Goal: Information Seeking & Learning: Learn about a topic

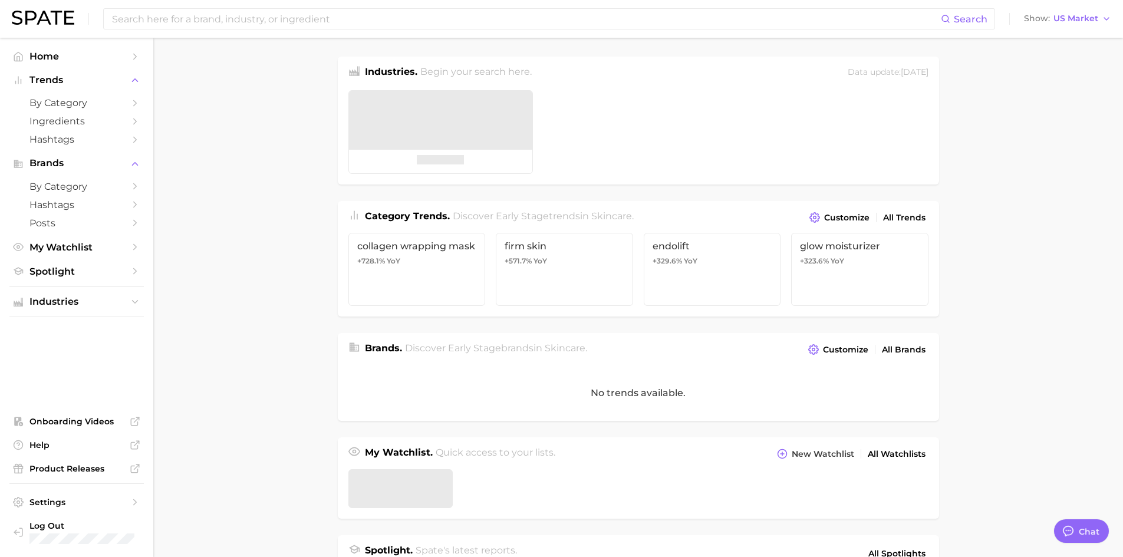
type textarea "x"
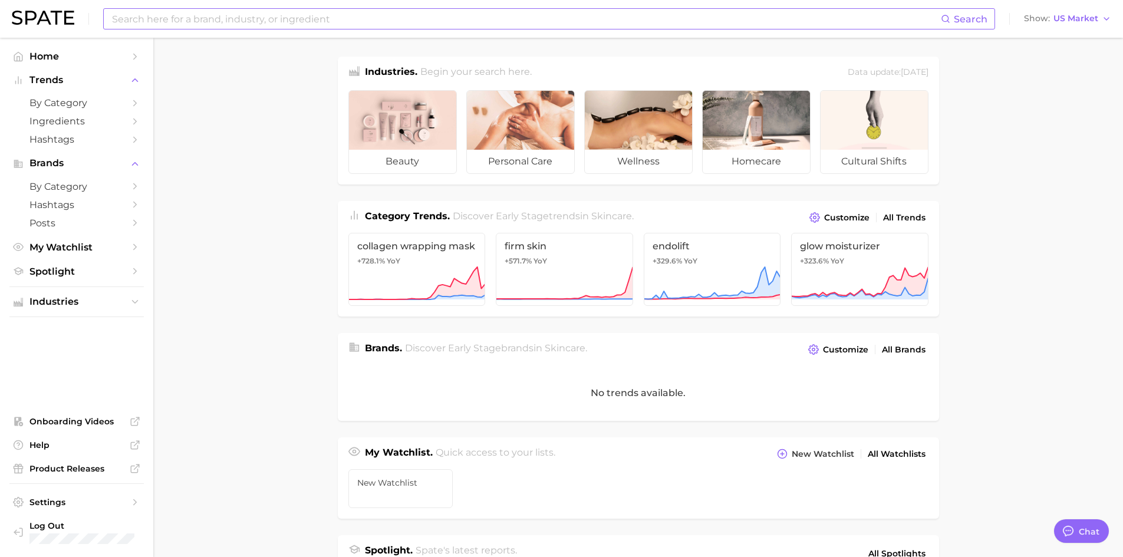
click at [262, 15] on input at bounding box center [526, 19] width 830 height 20
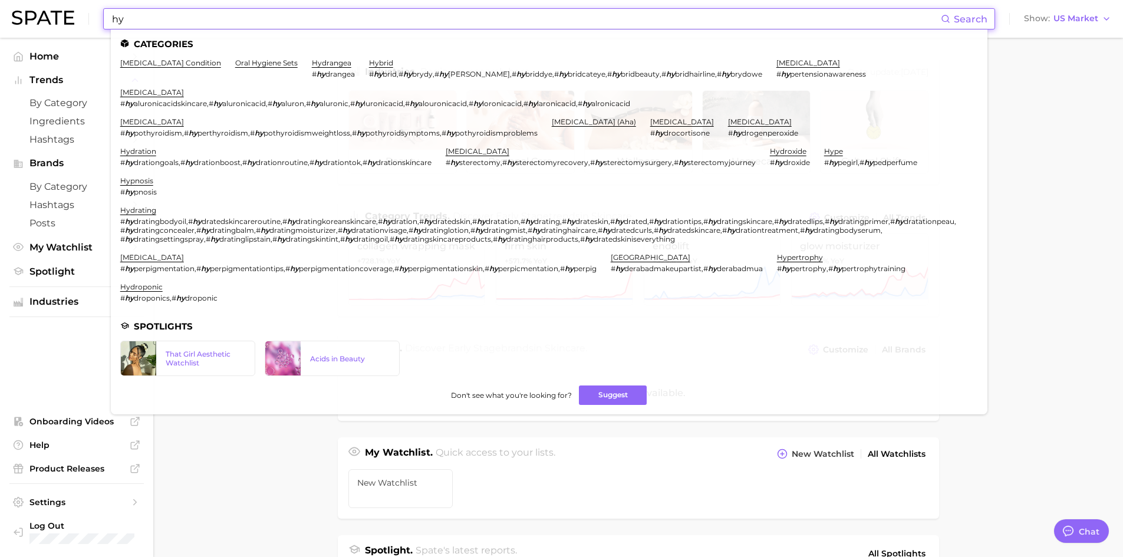
type input "h"
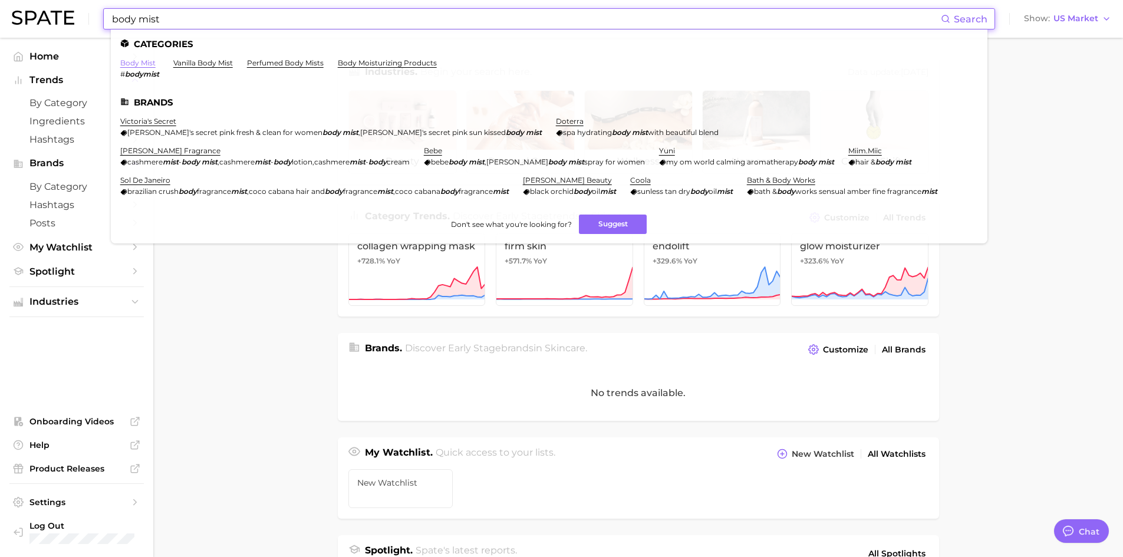
type input "body mist"
click at [150, 62] on link "body mist" at bounding box center [137, 62] width 35 height 9
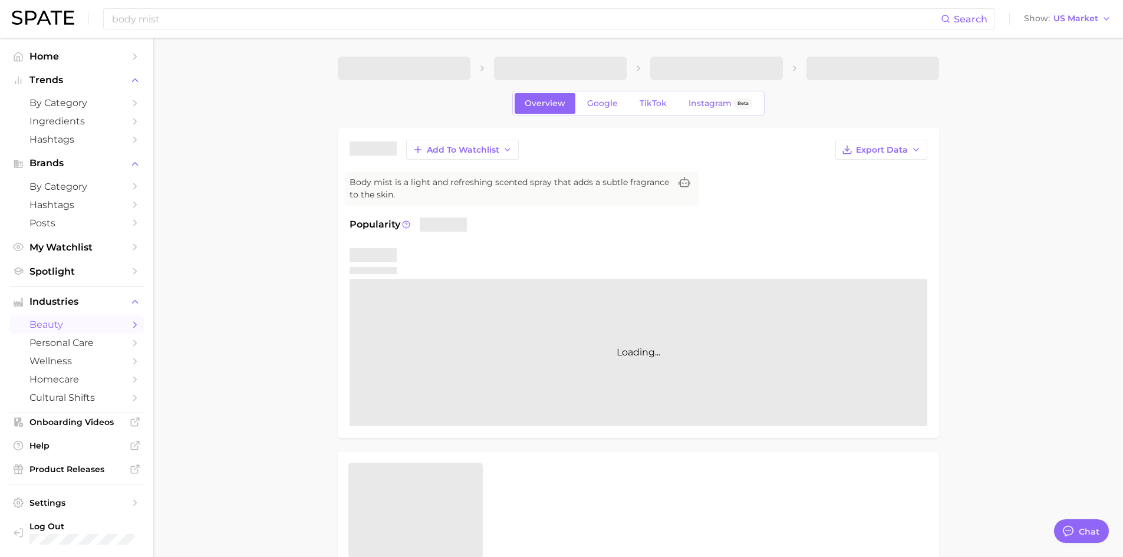
type textarea "x"
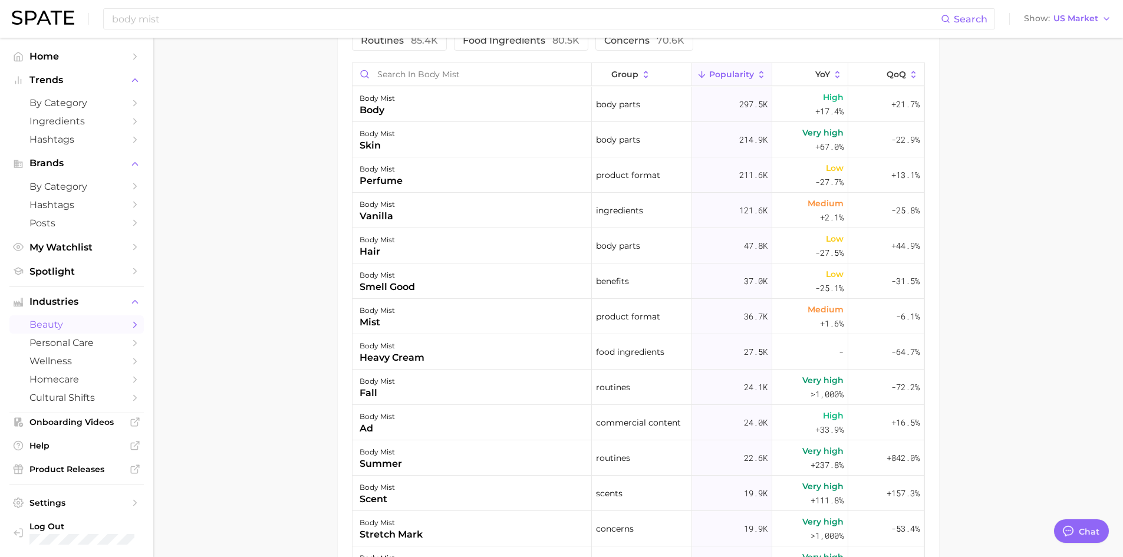
scroll to position [397, 0]
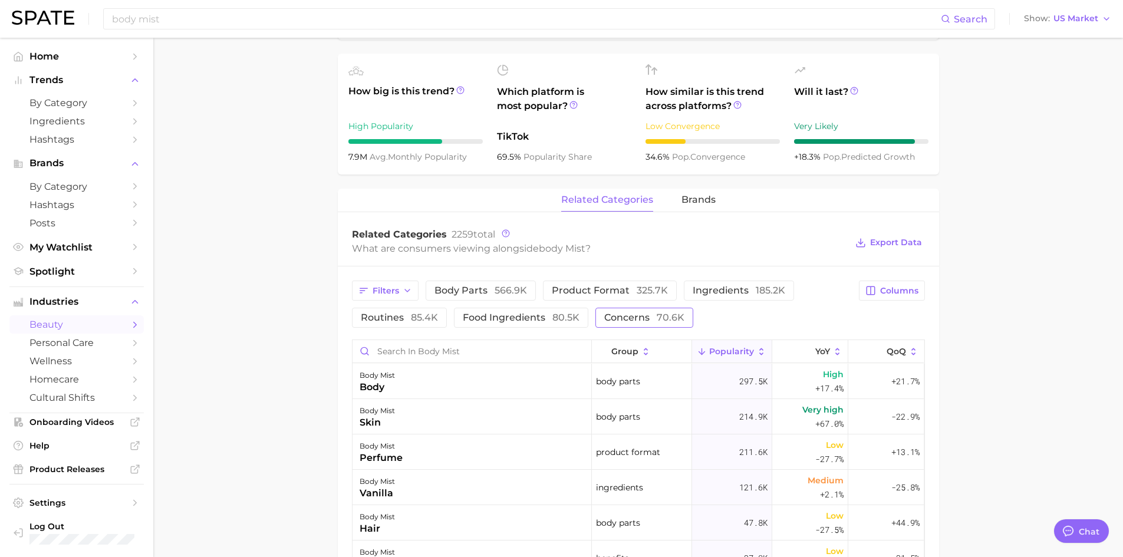
click at [619, 317] on span "concerns 70.6k" at bounding box center [644, 317] width 80 height 9
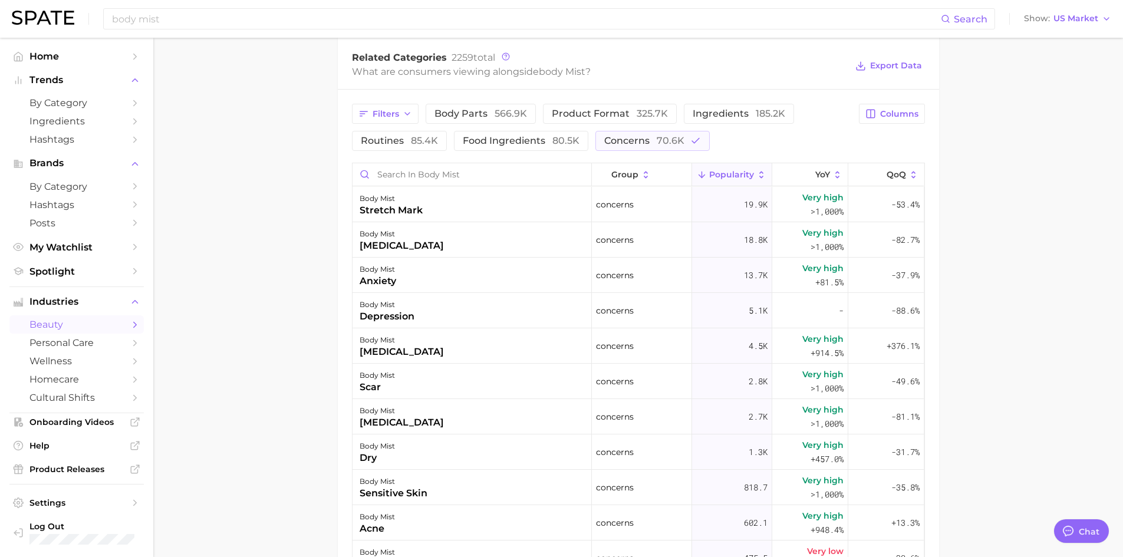
scroll to position [456, 0]
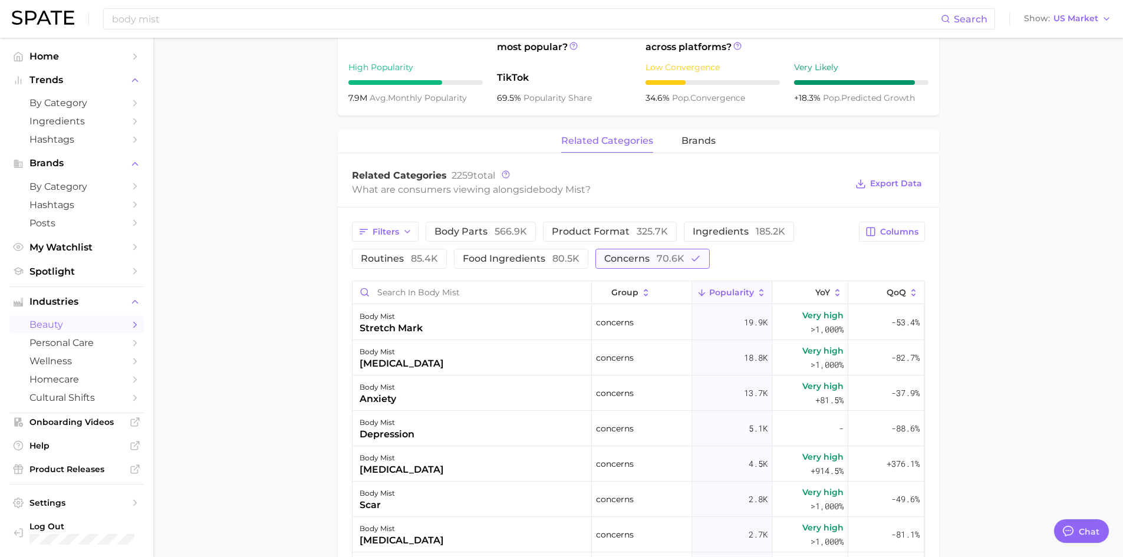
click at [635, 256] on span "concerns 70.6k" at bounding box center [644, 258] width 80 height 9
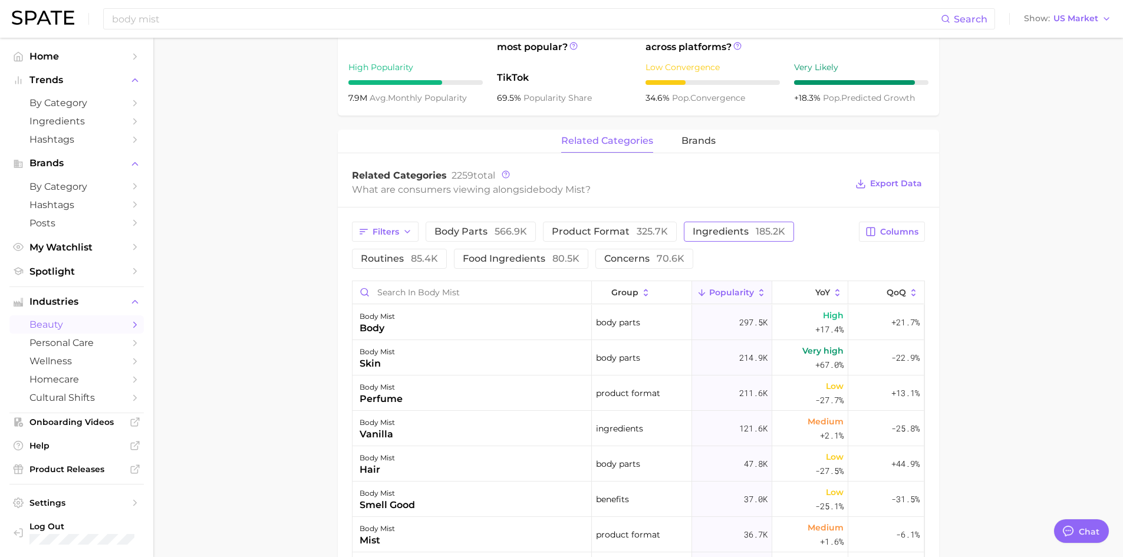
drag, startPoint x: 635, startPoint y: 256, endPoint x: 701, endPoint y: 233, distance: 69.7
click at [701, 233] on span "ingredients 185.2k" at bounding box center [738, 231] width 93 height 9
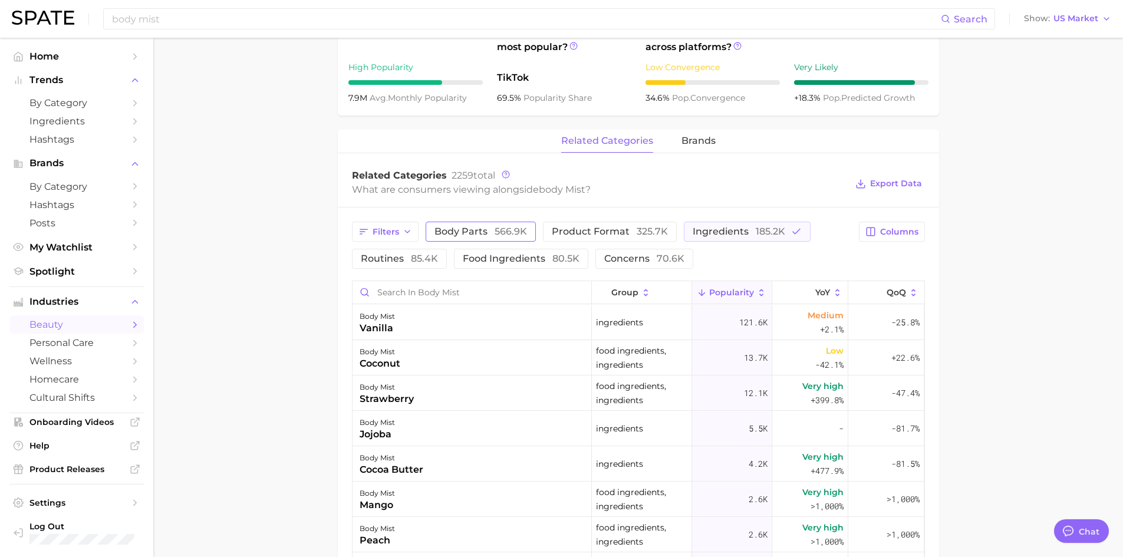
click at [474, 236] on span "body parts 566.9k" at bounding box center [480, 231] width 93 height 9
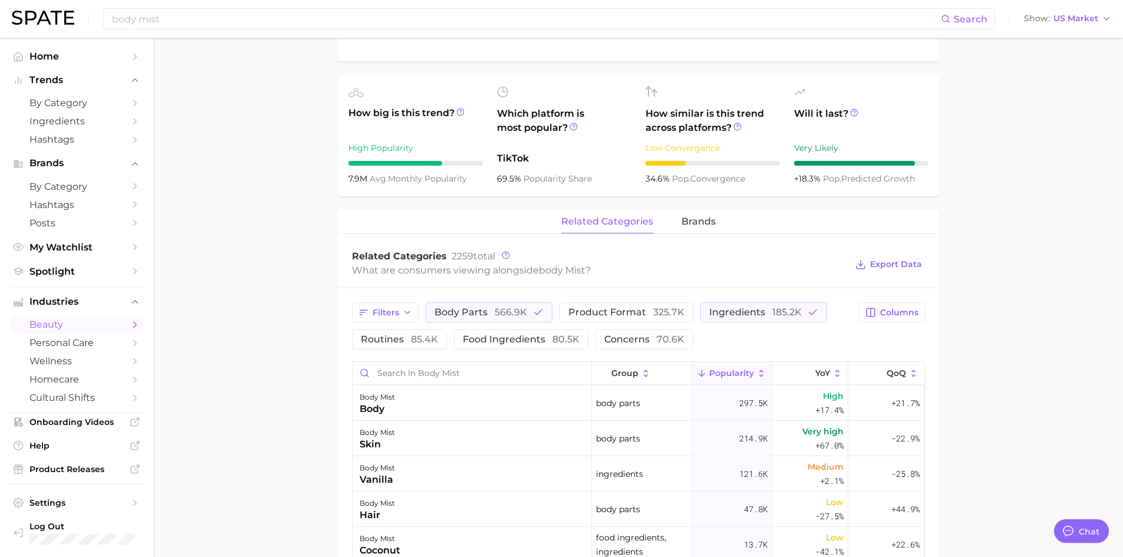
scroll to position [220, 0]
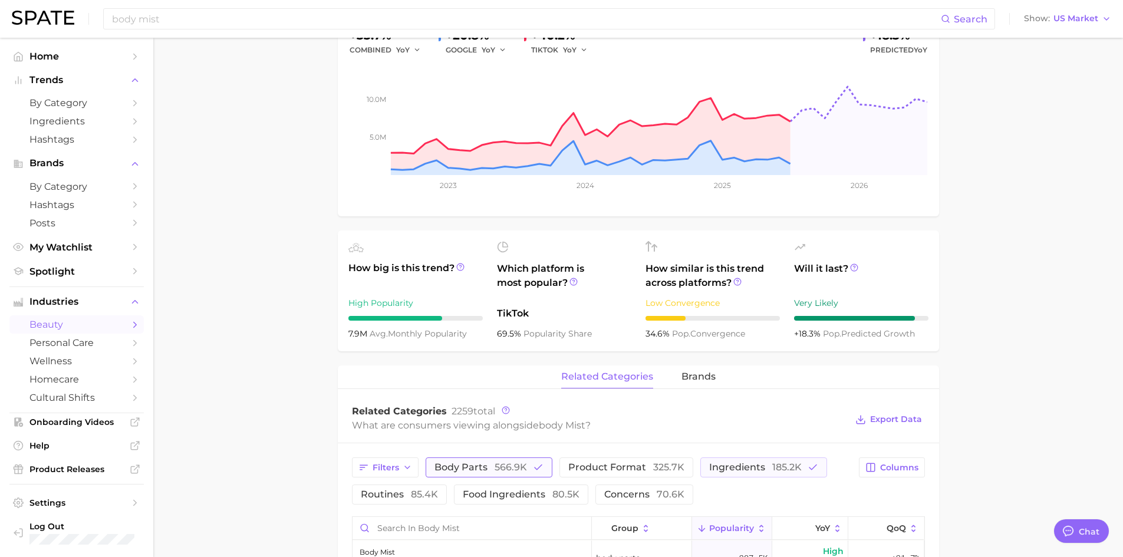
click at [506, 465] on span "566.9k" at bounding box center [510, 466] width 32 height 11
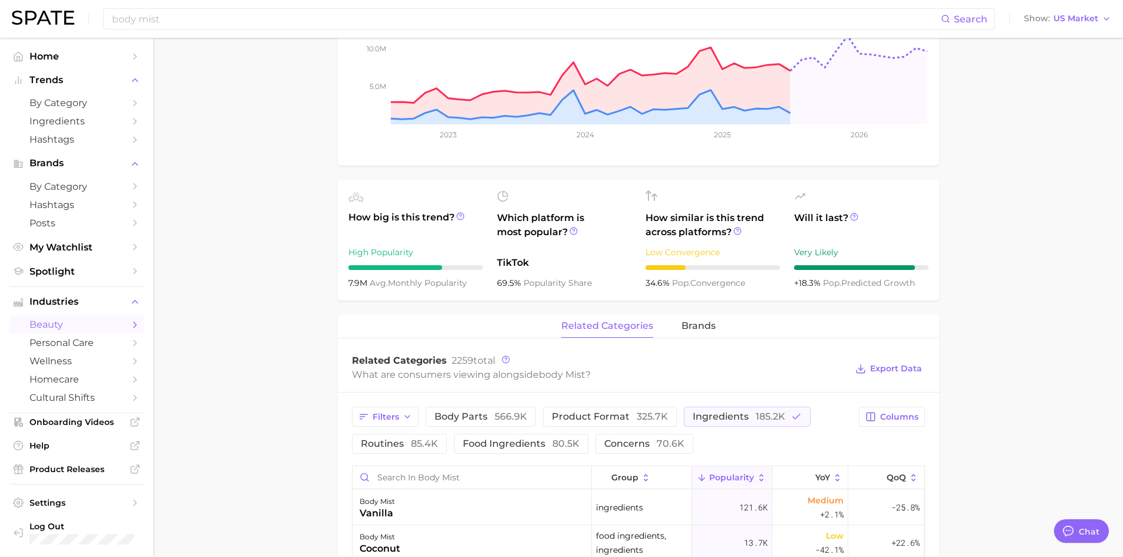
scroll to position [338, 0]
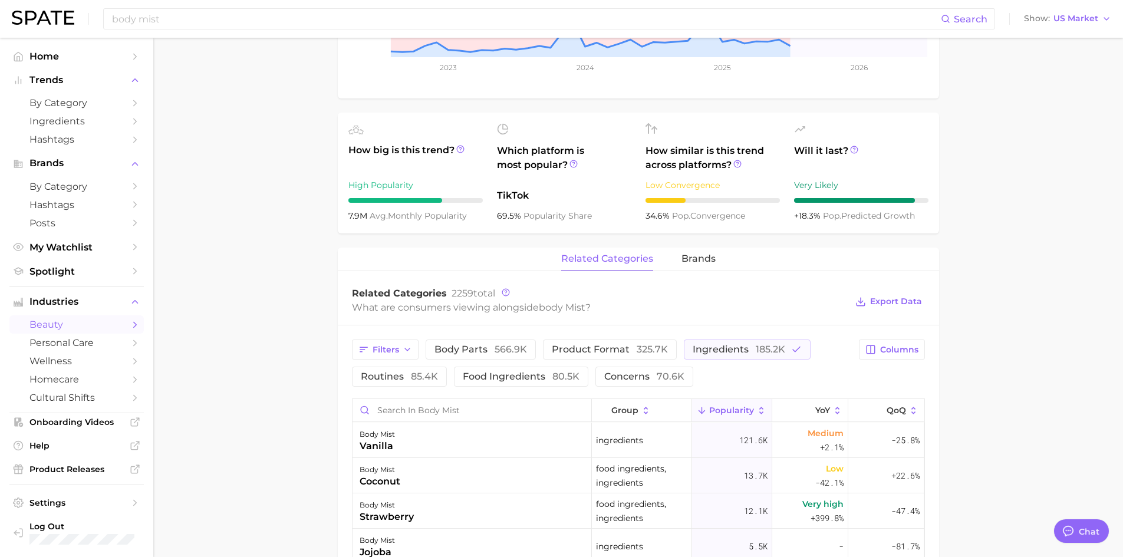
click at [417, 385] on button "routines 85.4k" at bounding box center [399, 377] width 95 height 20
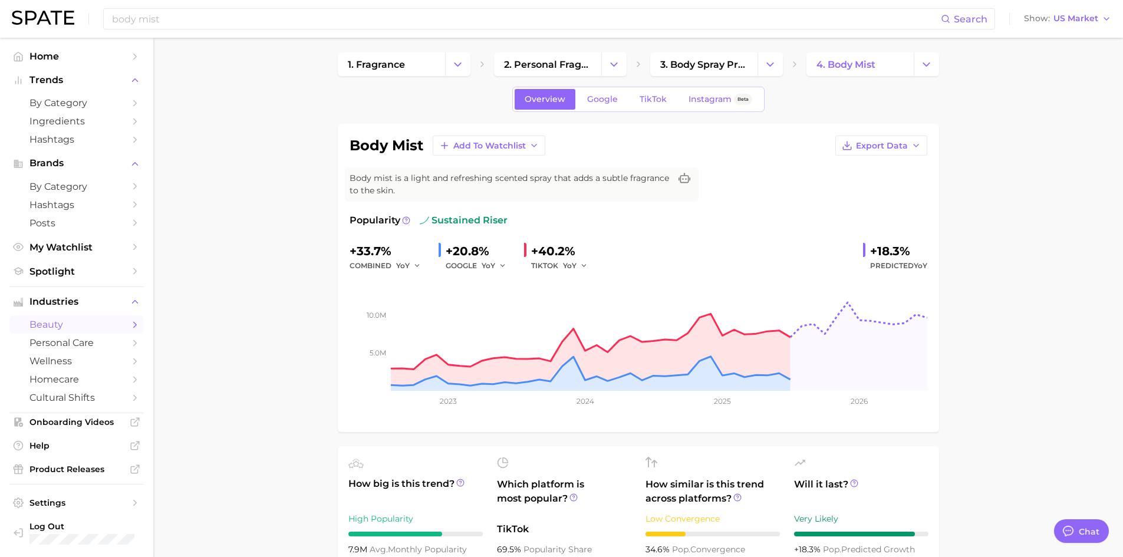
scroll to position [0, 0]
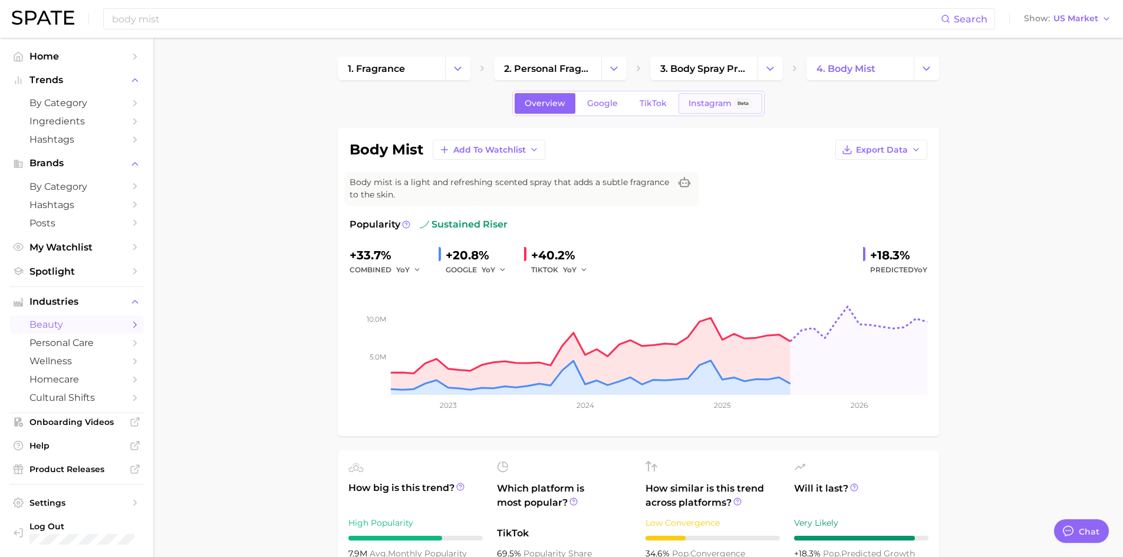
click at [704, 102] on span "Instagram" at bounding box center [709, 103] width 43 height 10
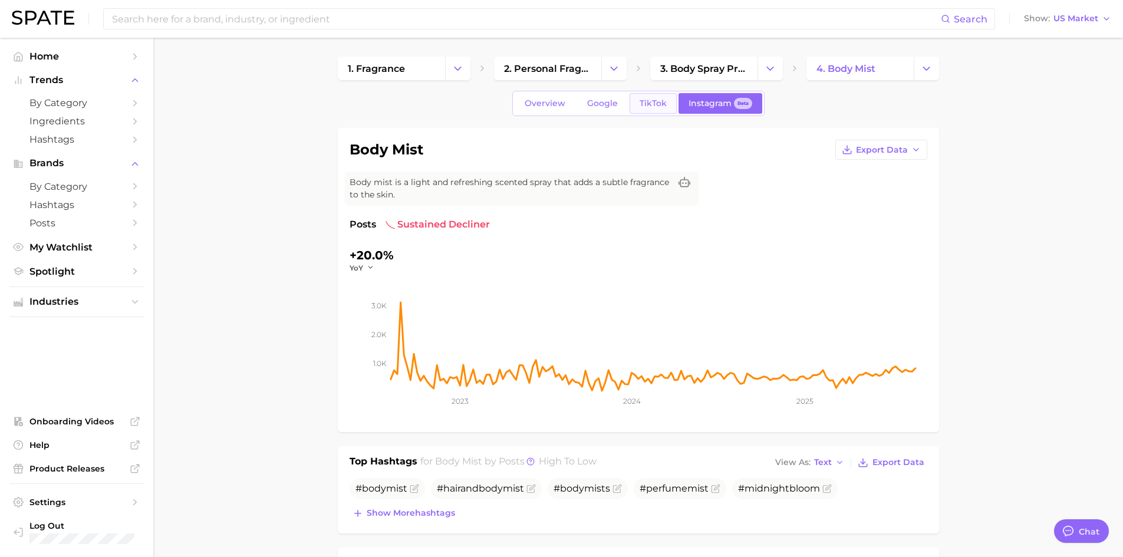
click at [642, 107] on span "TikTok" at bounding box center [652, 103] width 27 height 10
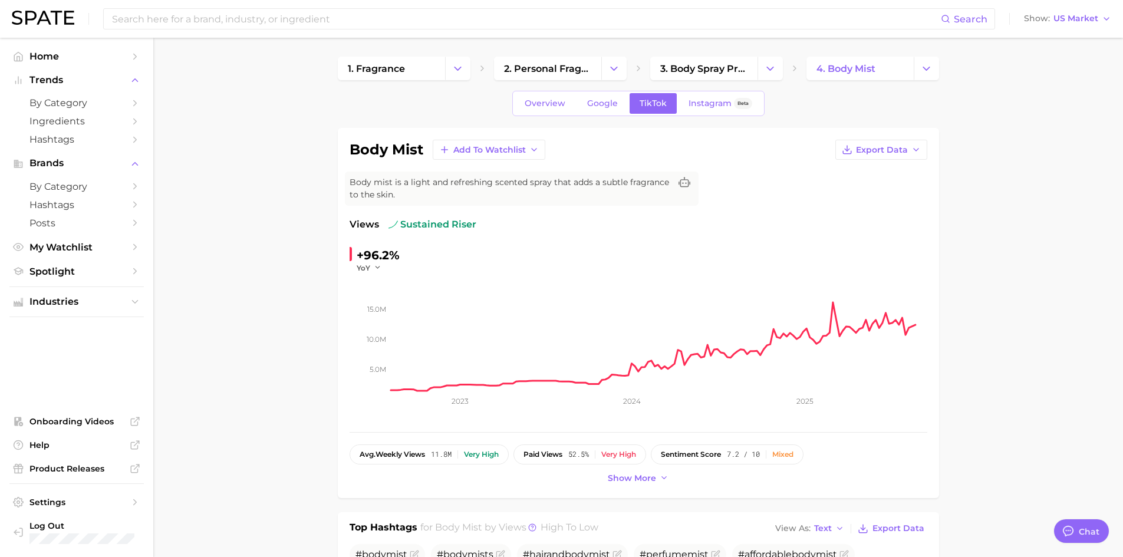
click at [538, 100] on span "Overview" at bounding box center [544, 103] width 41 height 10
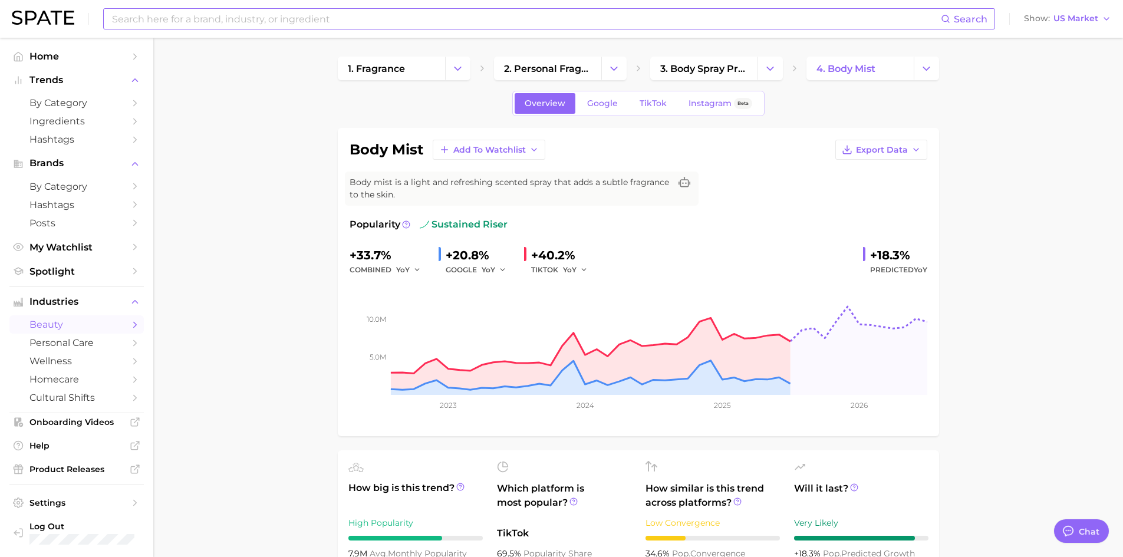
click at [313, 20] on input at bounding box center [526, 19] width 830 height 20
drag, startPoint x: 169, startPoint y: 21, endPoint x: 80, endPoint y: 13, distance: 88.8
click at [88, 15] on div "body mist Search Show US Market" at bounding box center [561, 19] width 1099 height 38
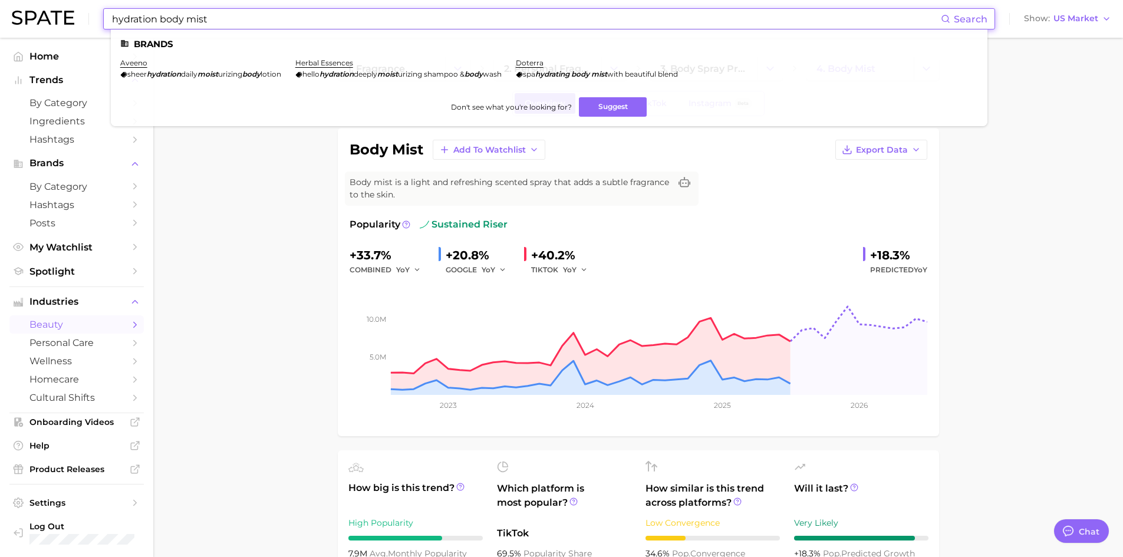
drag, startPoint x: 159, startPoint y: 21, endPoint x: 101, endPoint y: 17, distance: 58.5
click at [101, 17] on div "hydration body mist Search Brands aveeno sheer hydration daily moist urizing bo…" at bounding box center [561, 19] width 1099 height 38
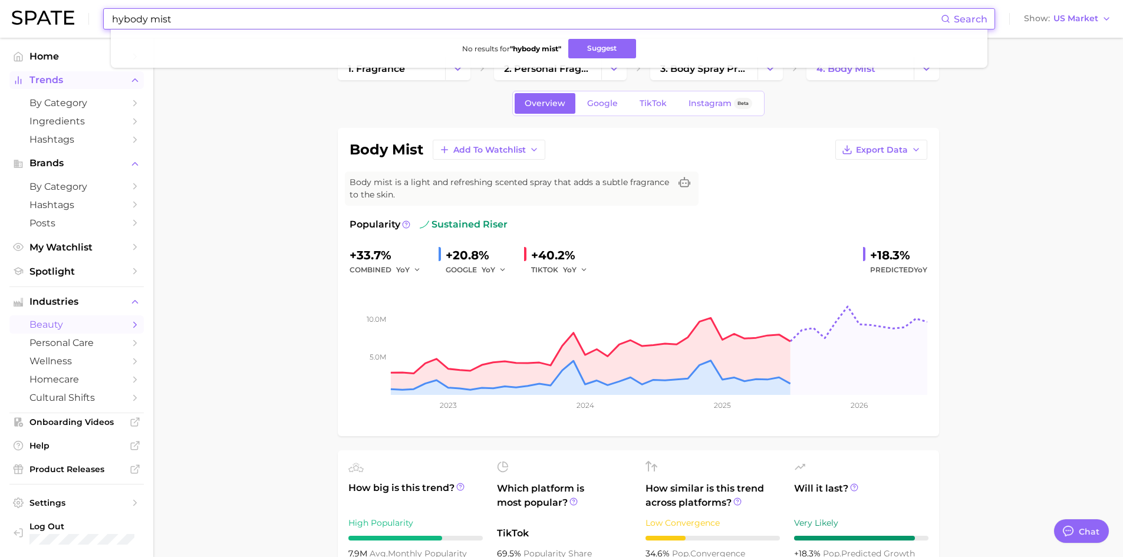
type input "hybody mist"
click at [52, 78] on span "Trends" at bounding box center [76, 80] width 94 height 11
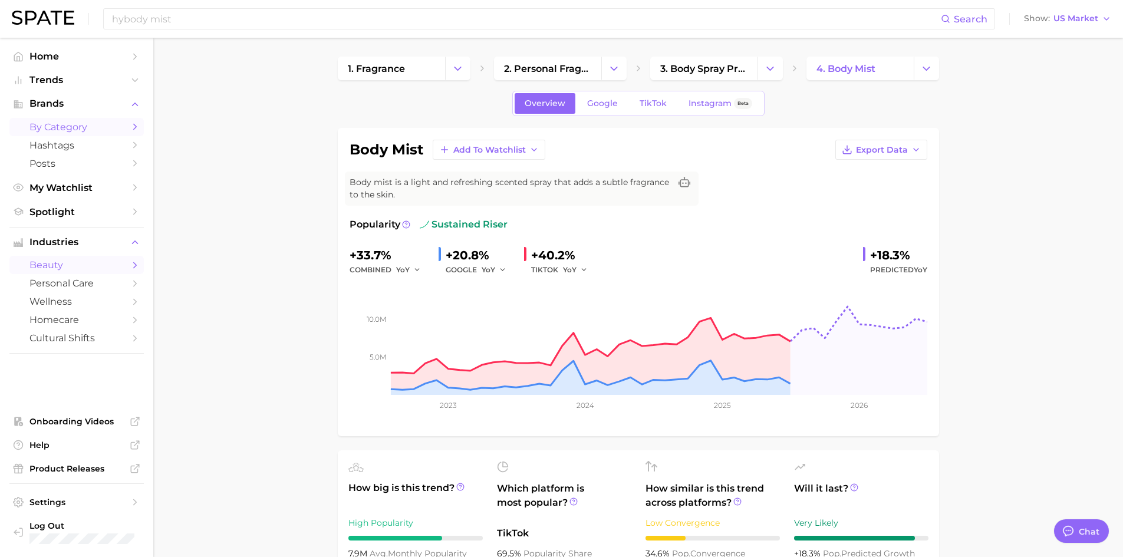
click at [55, 121] on span "by Category" at bounding box center [76, 126] width 94 height 11
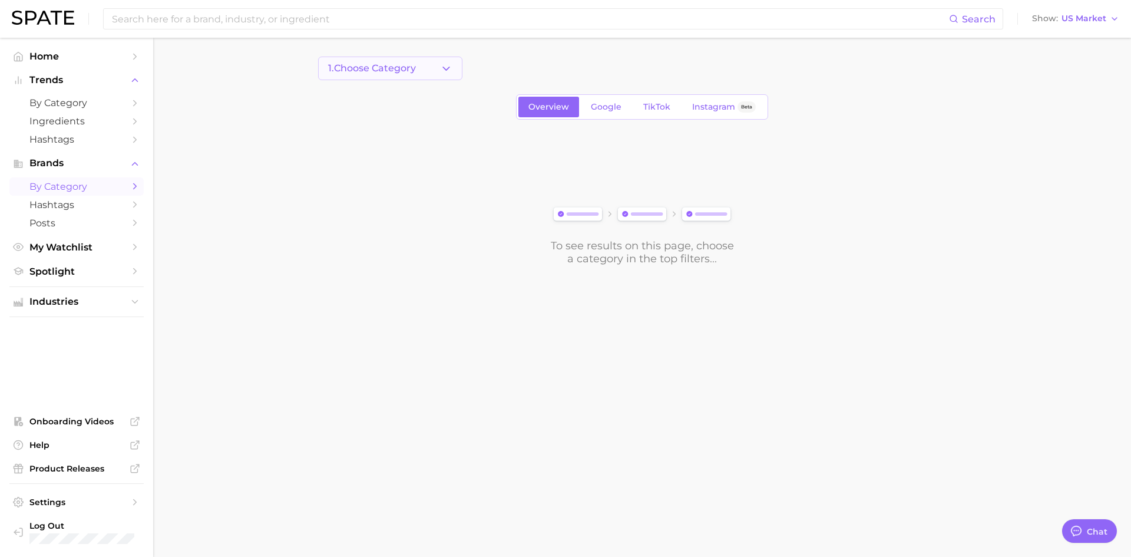
click at [441, 70] on icon "button" at bounding box center [446, 68] width 12 height 12
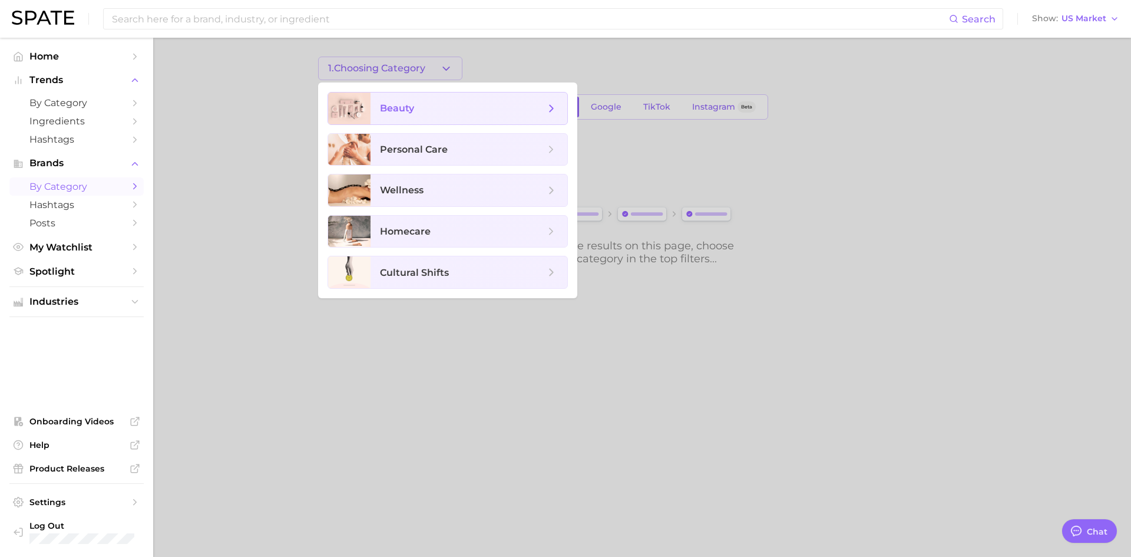
click at [407, 104] on span "beauty" at bounding box center [397, 108] width 34 height 11
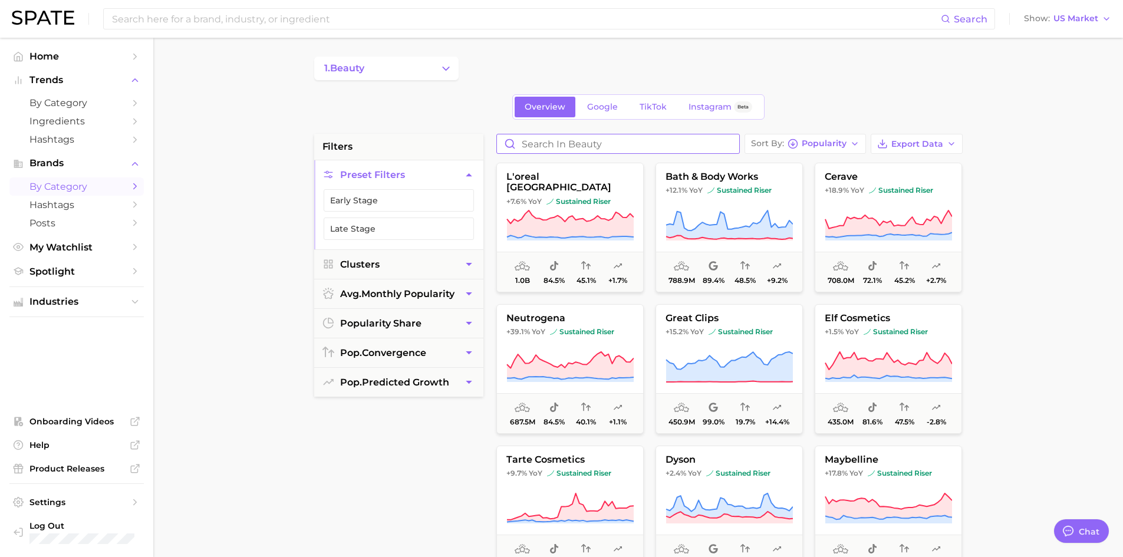
click at [598, 145] on input "Search in beauty" at bounding box center [618, 143] width 242 height 19
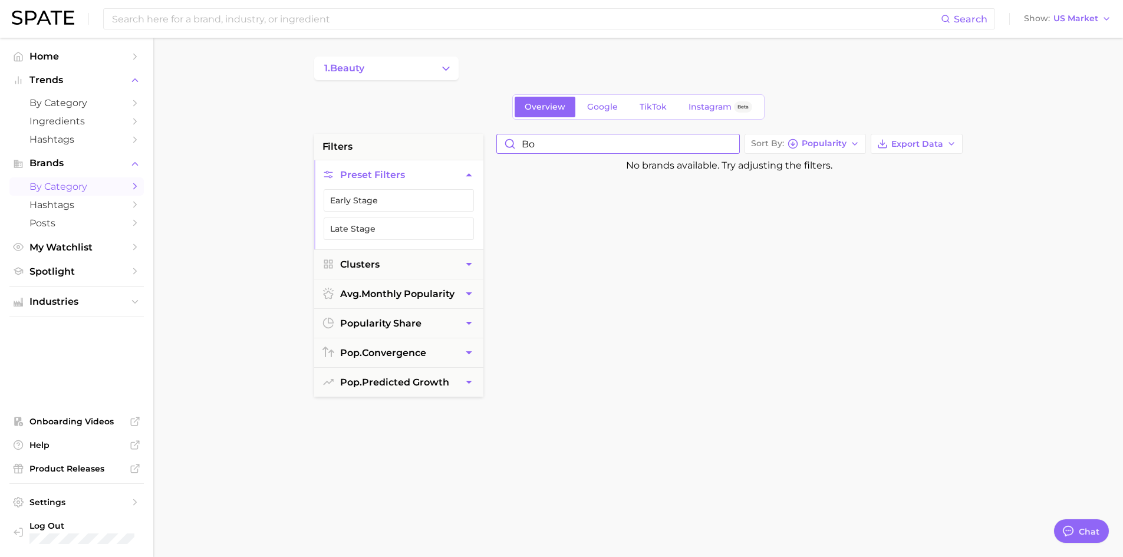
type input "b"
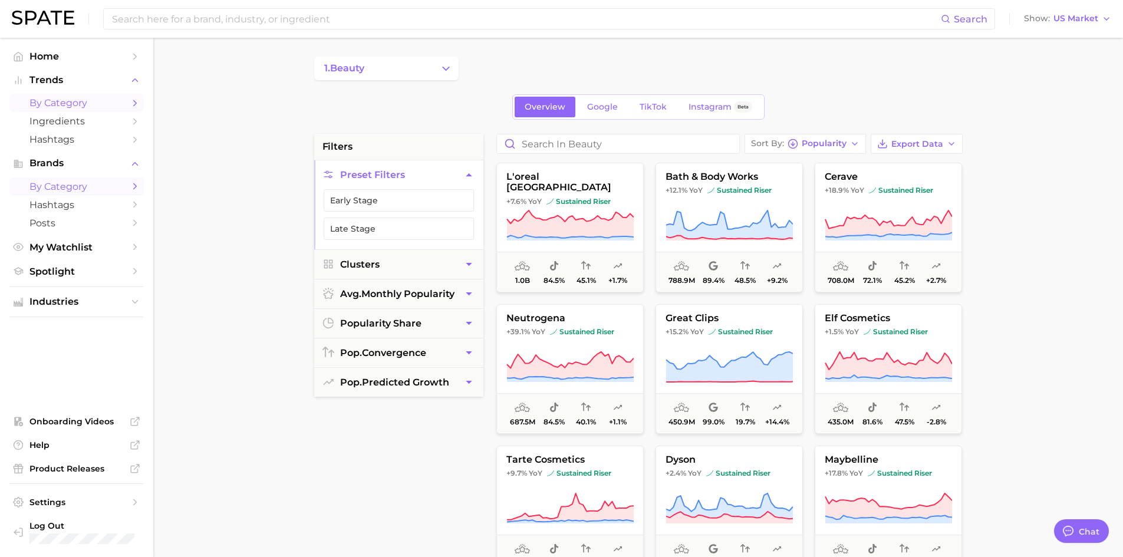
click at [69, 102] on span "by Category" at bounding box center [76, 102] width 94 height 11
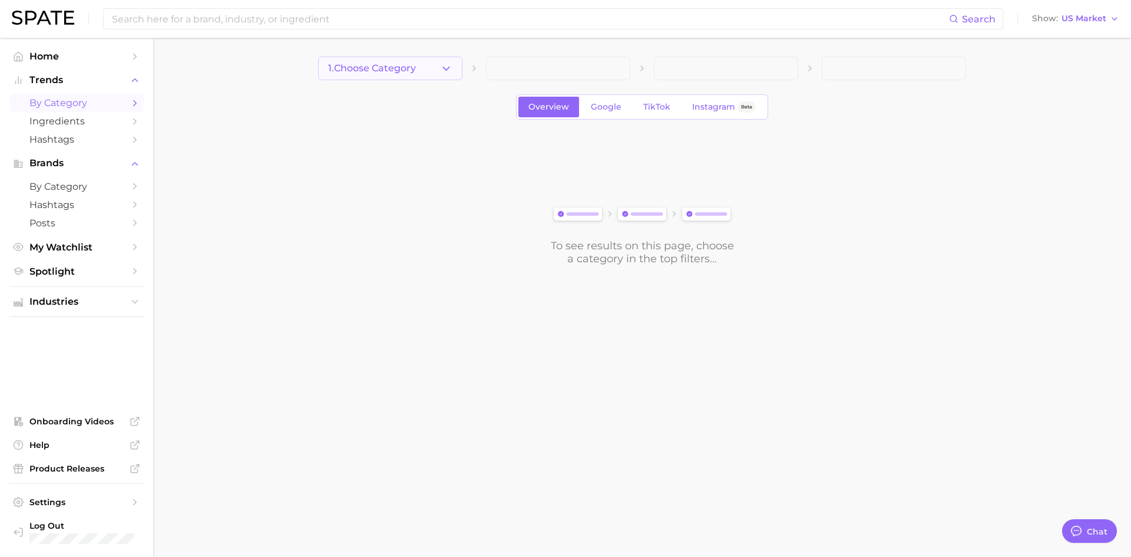
click at [445, 70] on icon "button" at bounding box center [446, 68] width 12 height 12
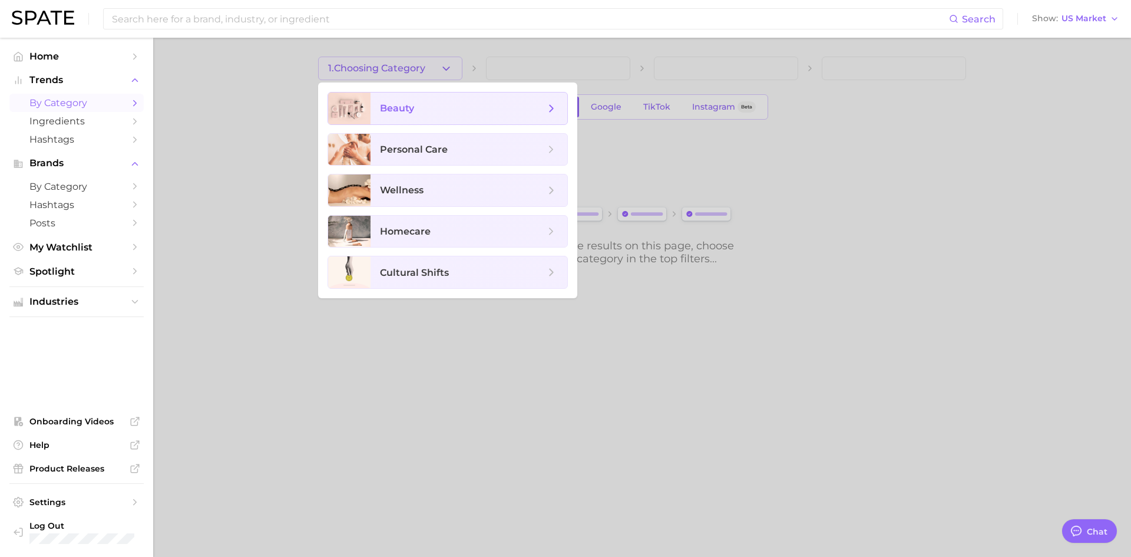
click at [418, 113] on span "beauty" at bounding box center [462, 108] width 165 height 13
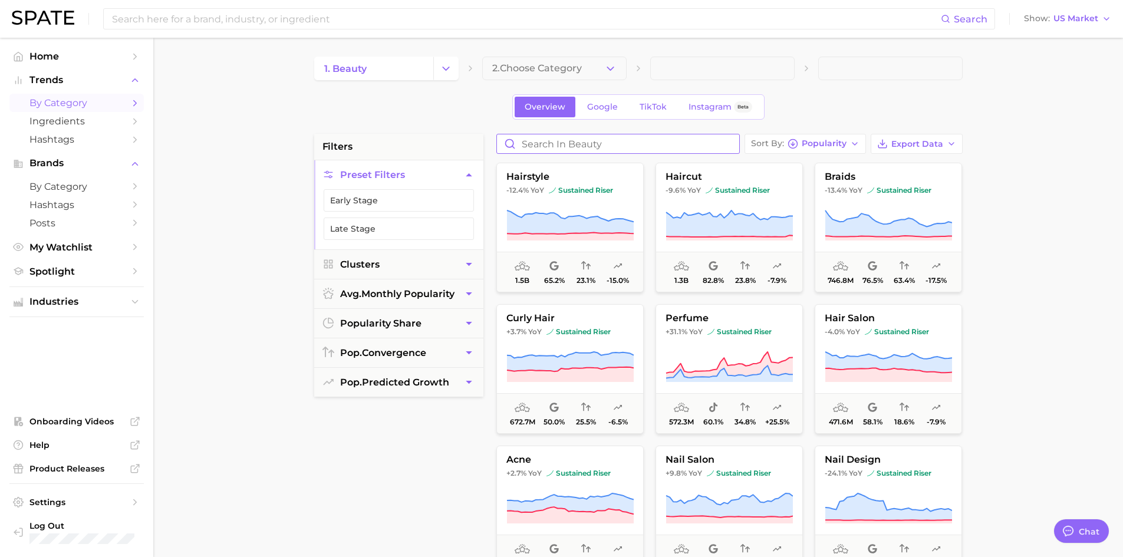
click at [635, 143] on input "Search in beauty" at bounding box center [618, 143] width 242 height 19
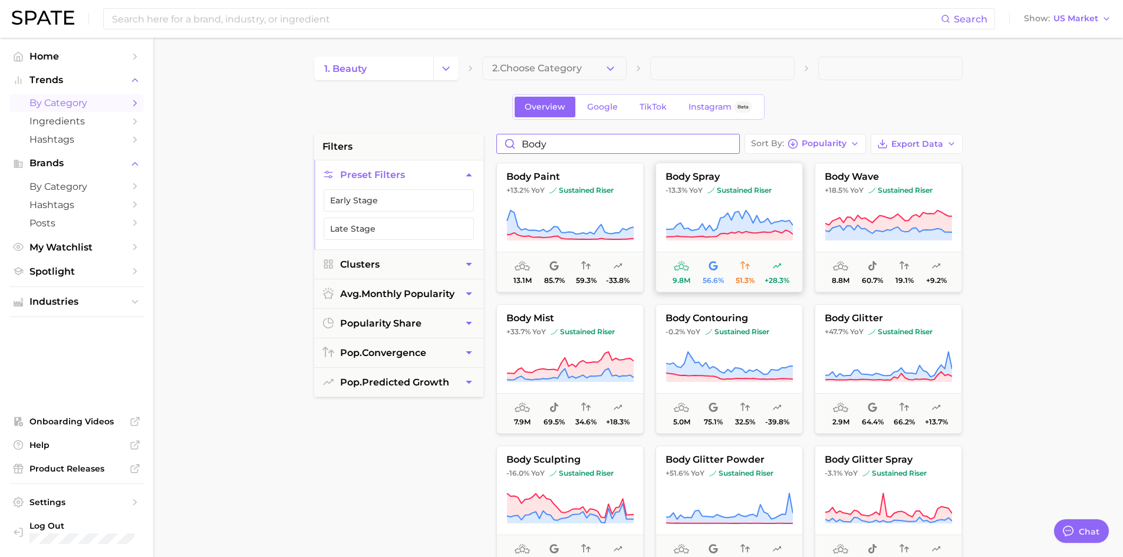
type input "body"
click at [718, 194] on span "sustained riser" at bounding box center [739, 190] width 64 height 9
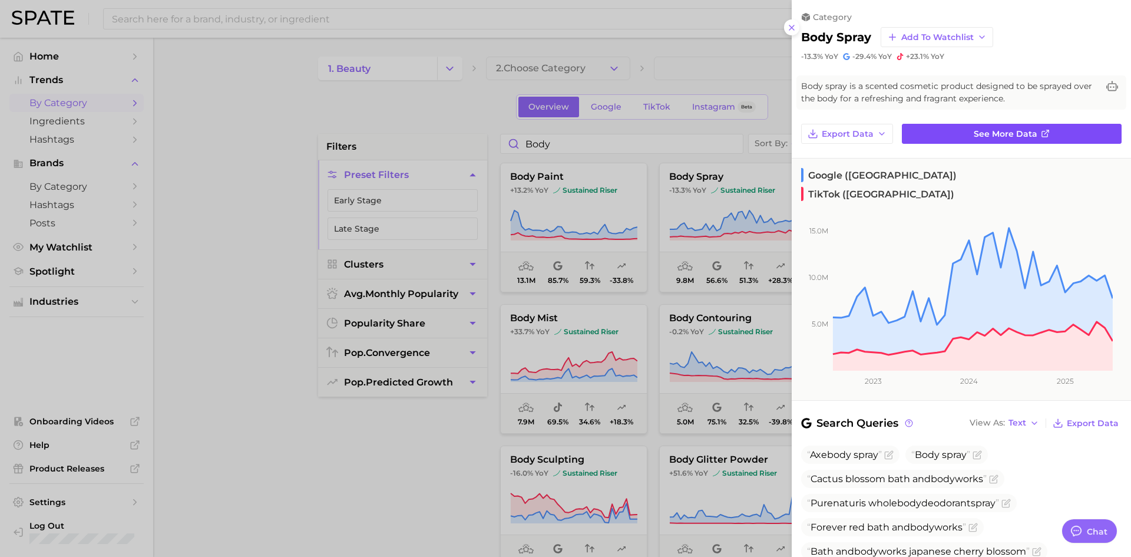
click at [1011, 135] on span "See more data" at bounding box center [1006, 134] width 64 height 10
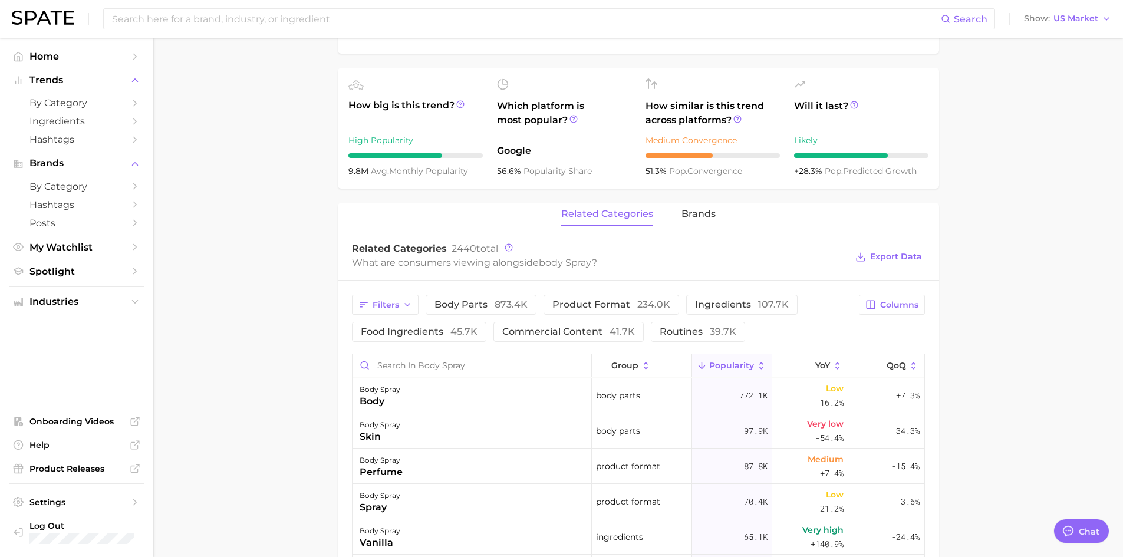
scroll to position [530, 0]
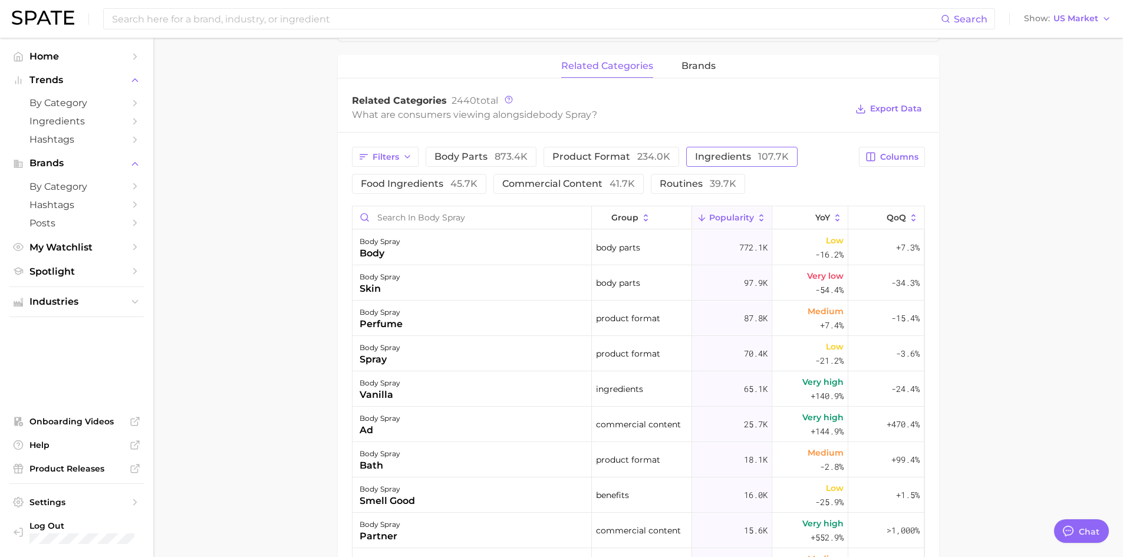
click at [728, 158] on span "ingredients 107.7k" at bounding box center [742, 156] width 94 height 9
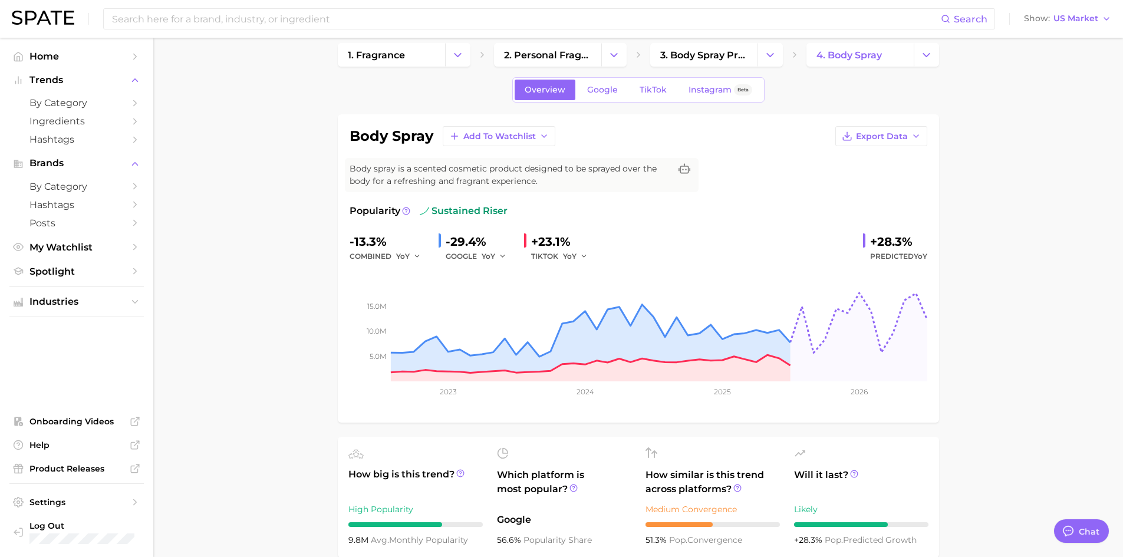
scroll to position [0, 0]
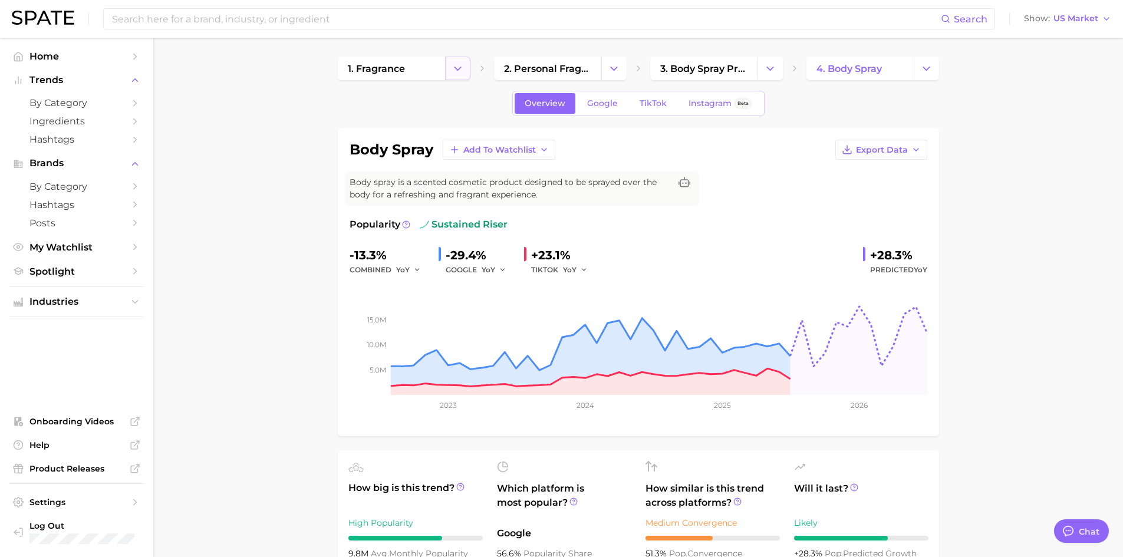
click at [460, 70] on icon "Change Category" at bounding box center [457, 68] width 12 height 12
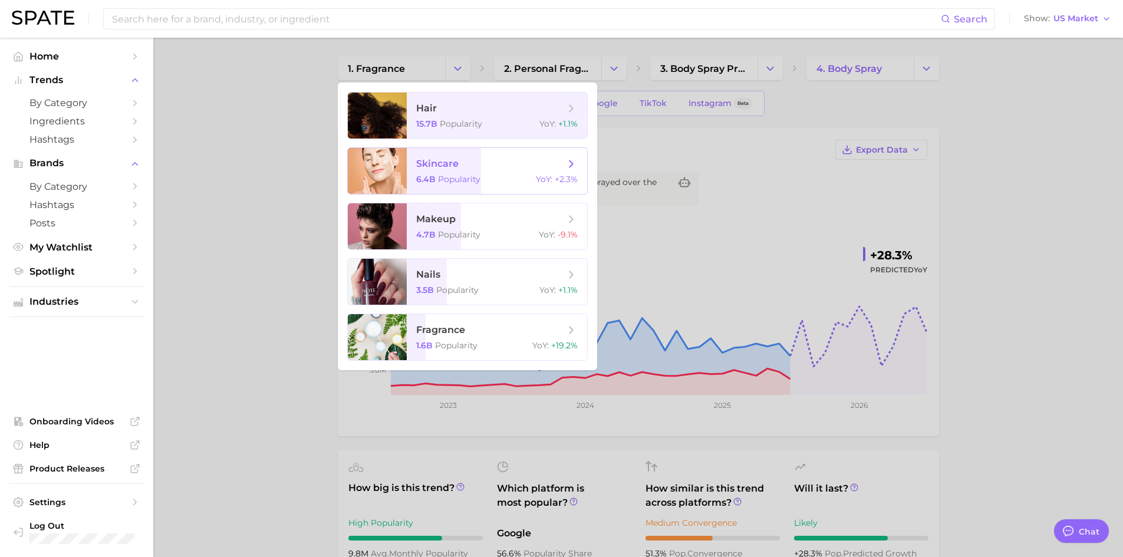
click at [467, 175] on span "Popularity" at bounding box center [459, 179] width 42 height 11
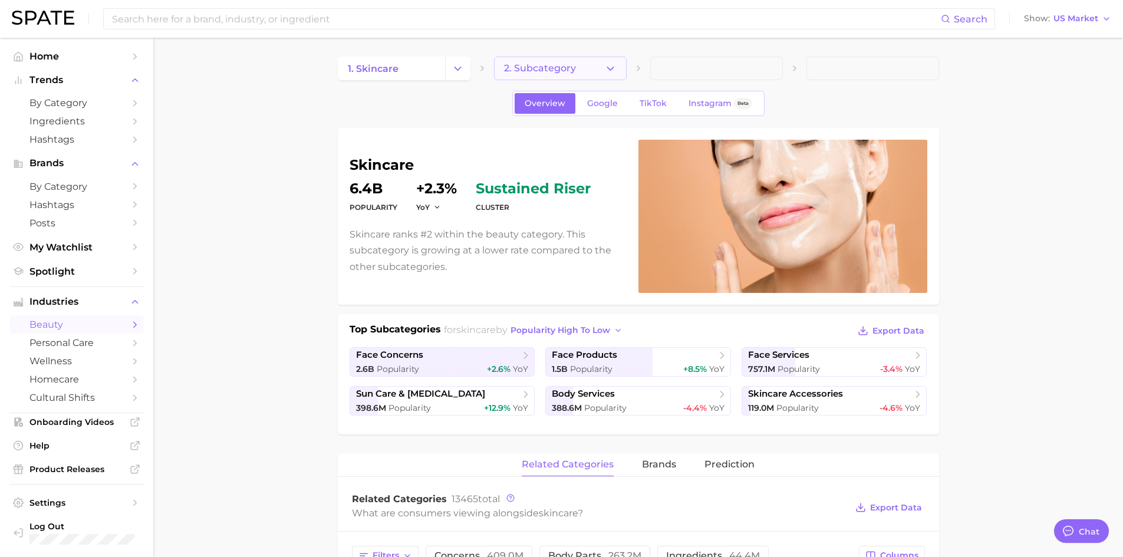
click at [609, 68] on icon "button" at bounding box center [610, 68] width 12 height 12
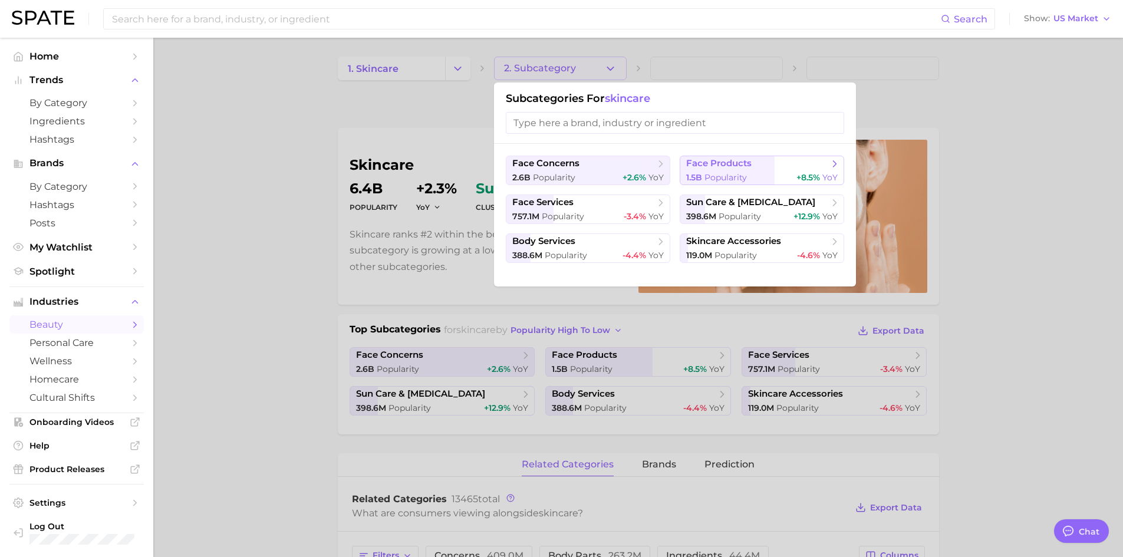
click at [709, 166] on span "face products" at bounding box center [718, 163] width 65 height 11
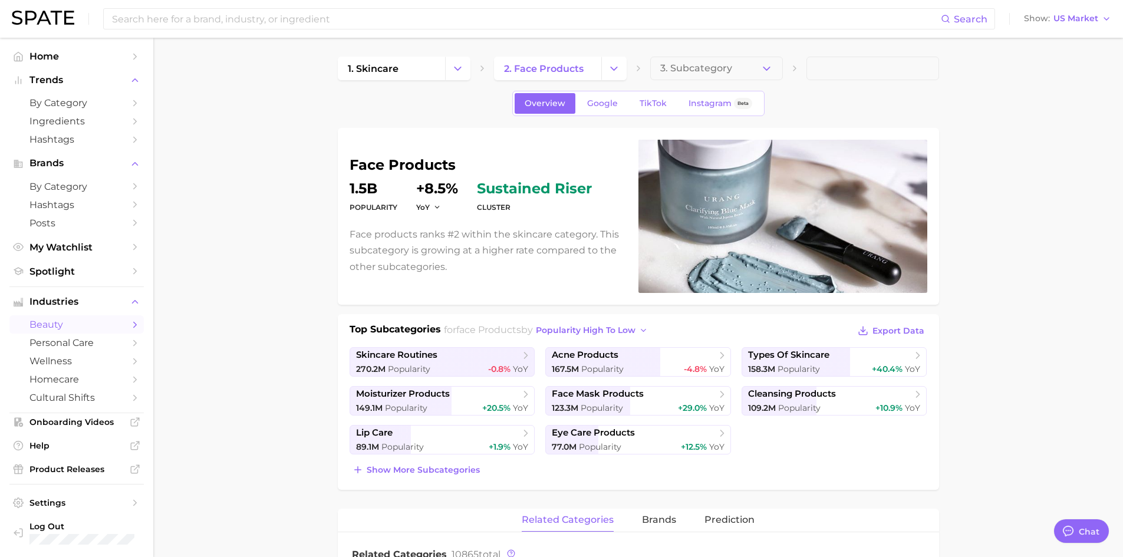
click at [461, 70] on icon "Change Category" at bounding box center [457, 68] width 12 height 12
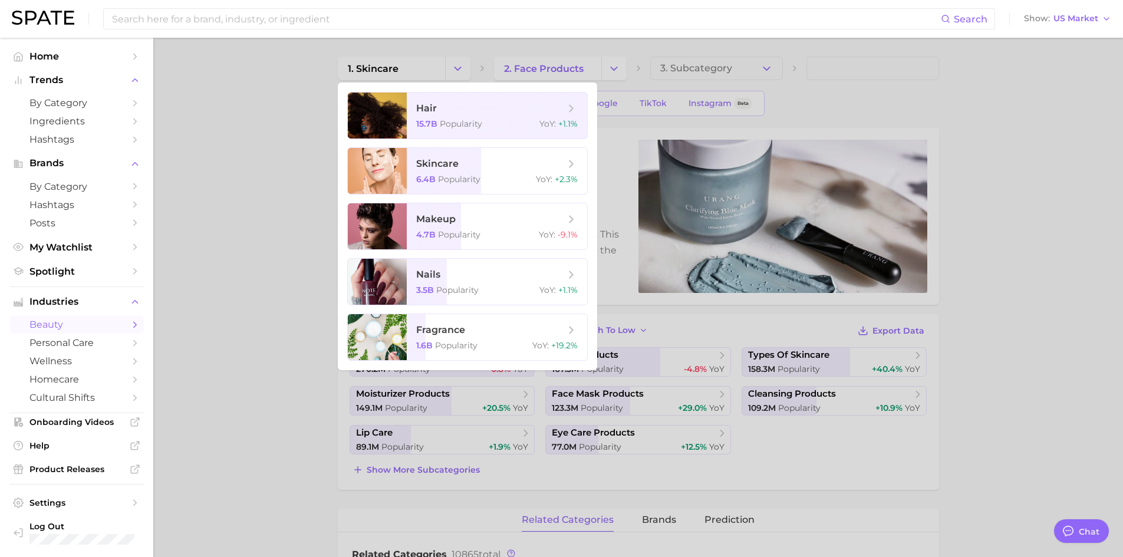
click at [271, 280] on div at bounding box center [561, 278] width 1123 height 557
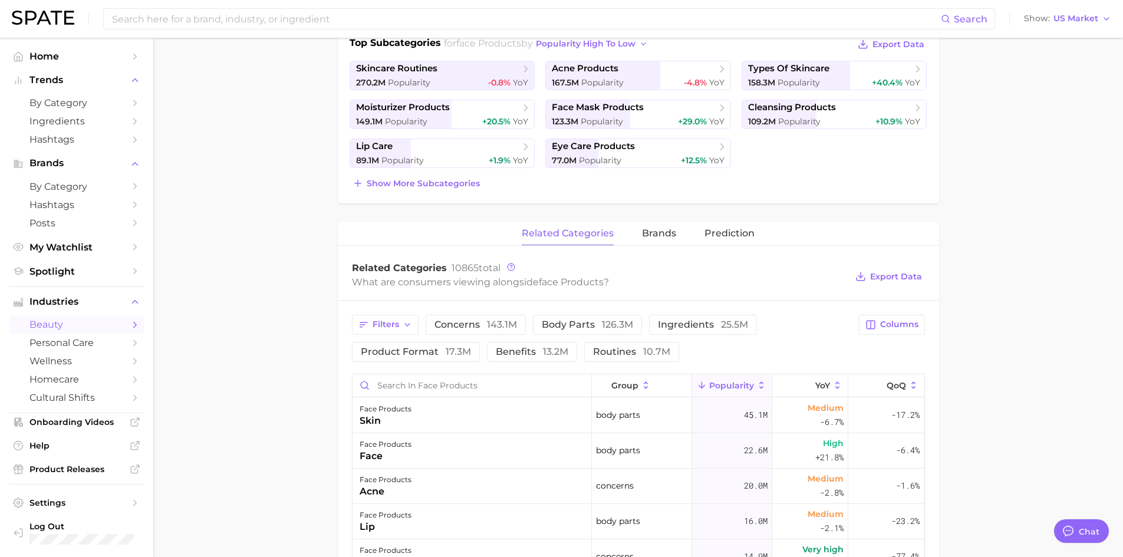
scroll to position [471, 0]
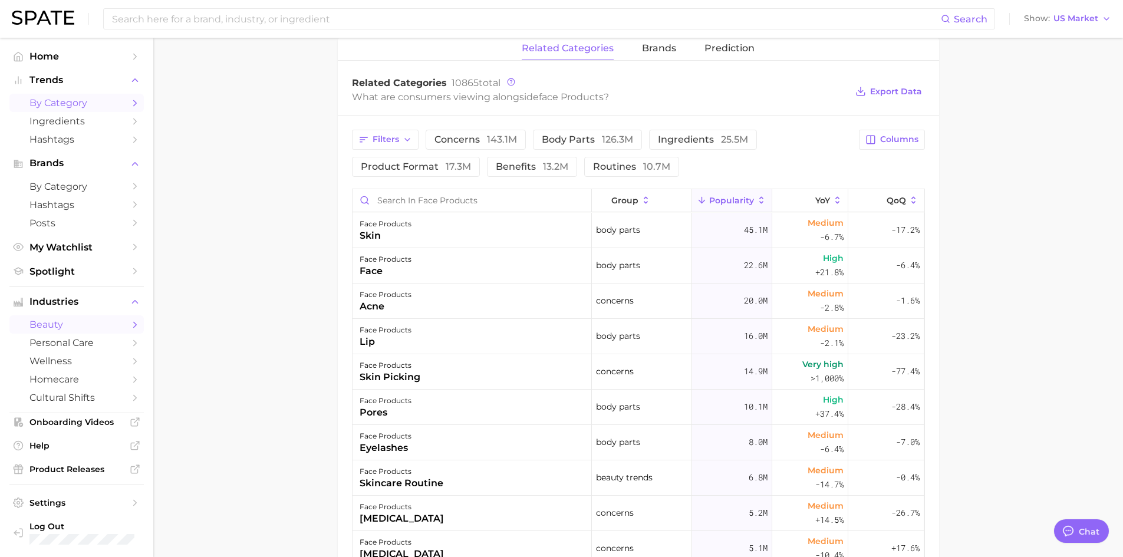
click at [71, 101] on span "by Category" at bounding box center [76, 102] width 94 height 11
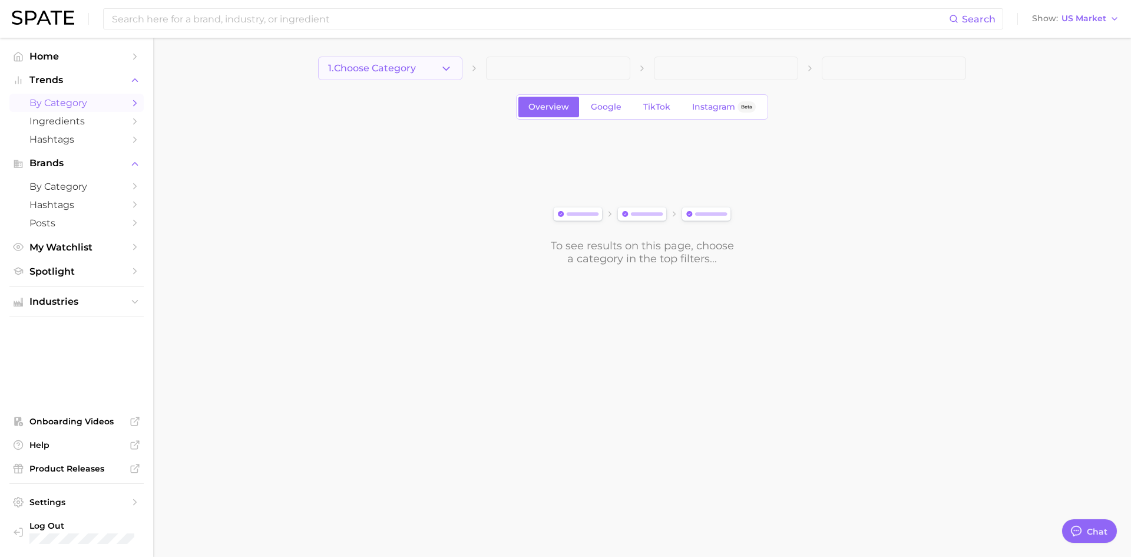
click at [444, 67] on polyline "button" at bounding box center [446, 68] width 6 height 3
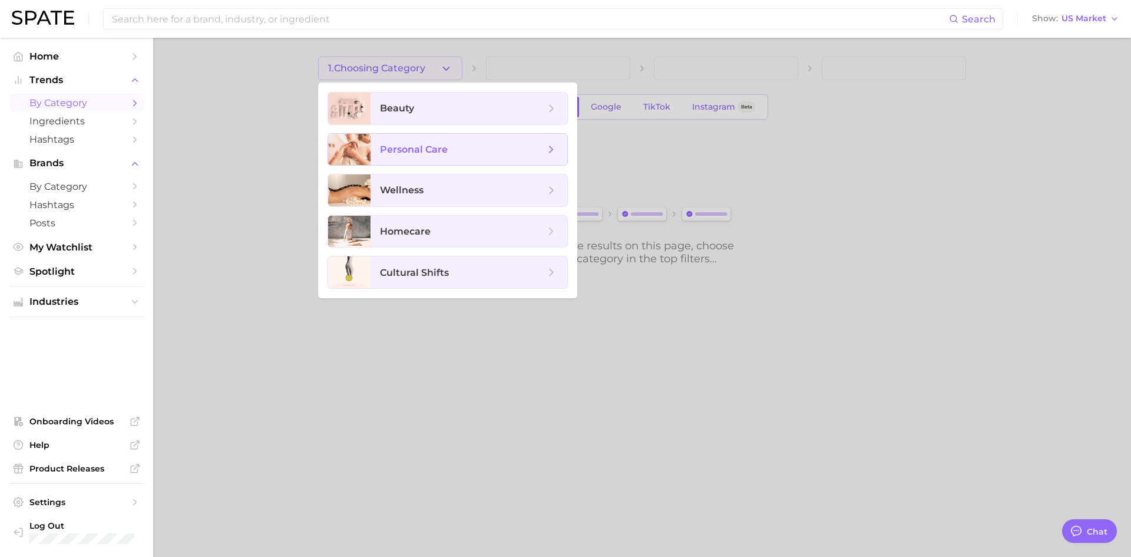
click at [430, 148] on span "personal care" at bounding box center [414, 149] width 68 height 11
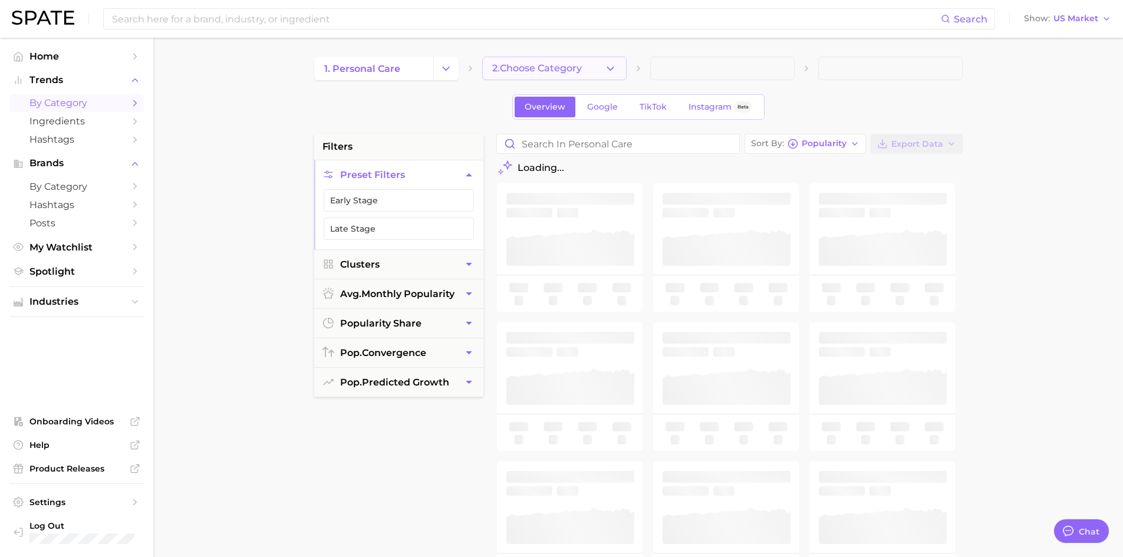
click at [616, 70] on icon "button" at bounding box center [610, 68] width 12 height 12
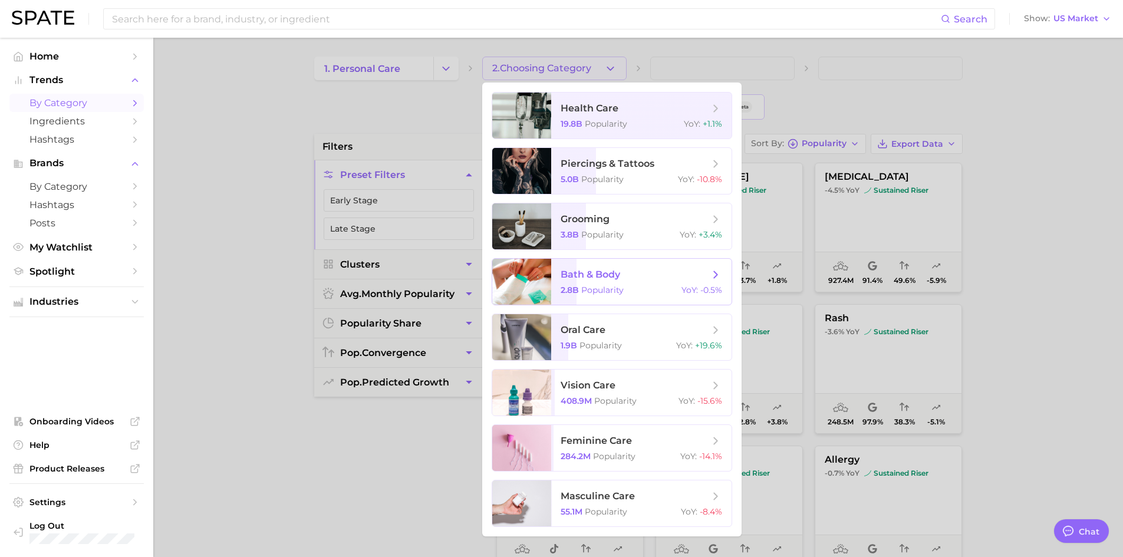
click at [613, 282] on span "bath & body 2.8b Popularity YoY : -0.5%" at bounding box center [641, 282] width 180 height 46
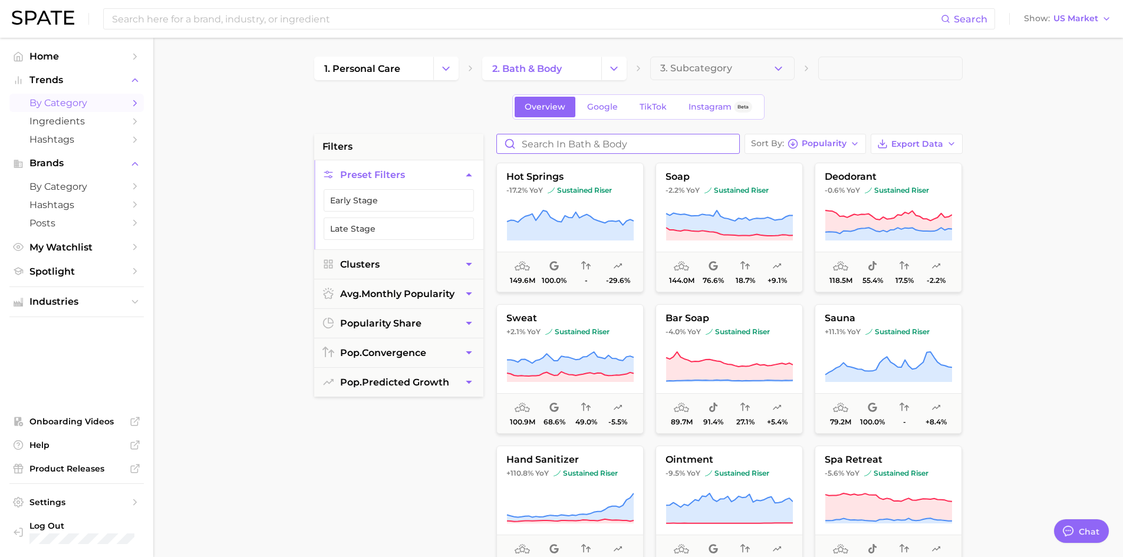
click at [572, 146] on input "Search in bath & body" at bounding box center [618, 143] width 242 height 19
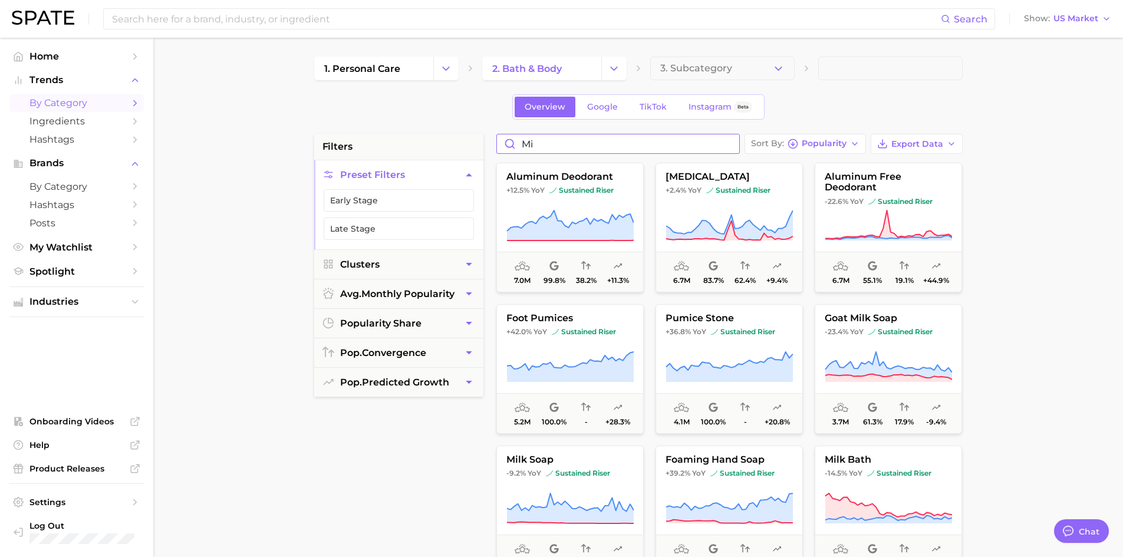
type input "m"
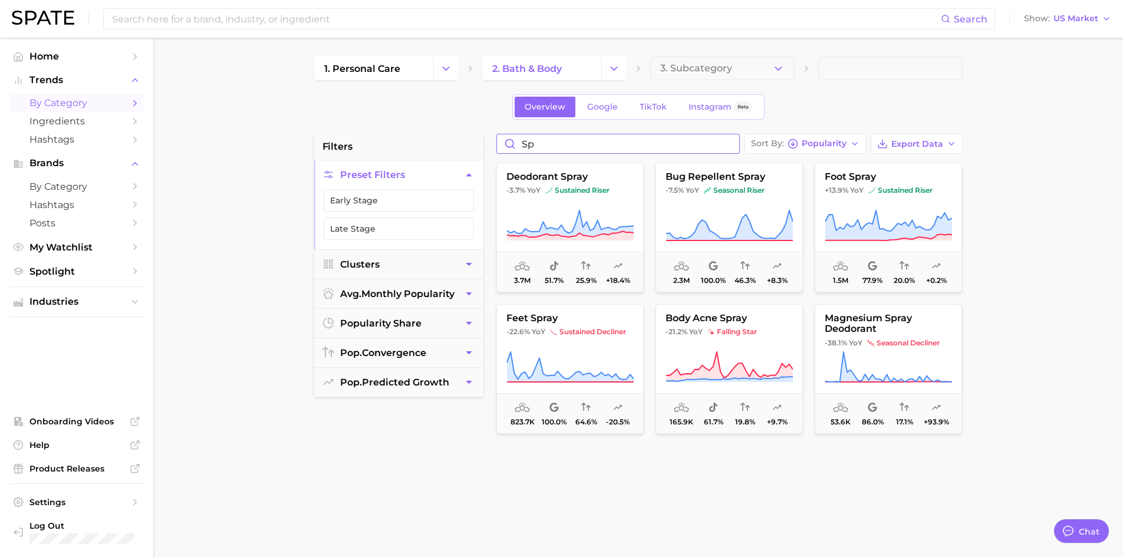
type input "s"
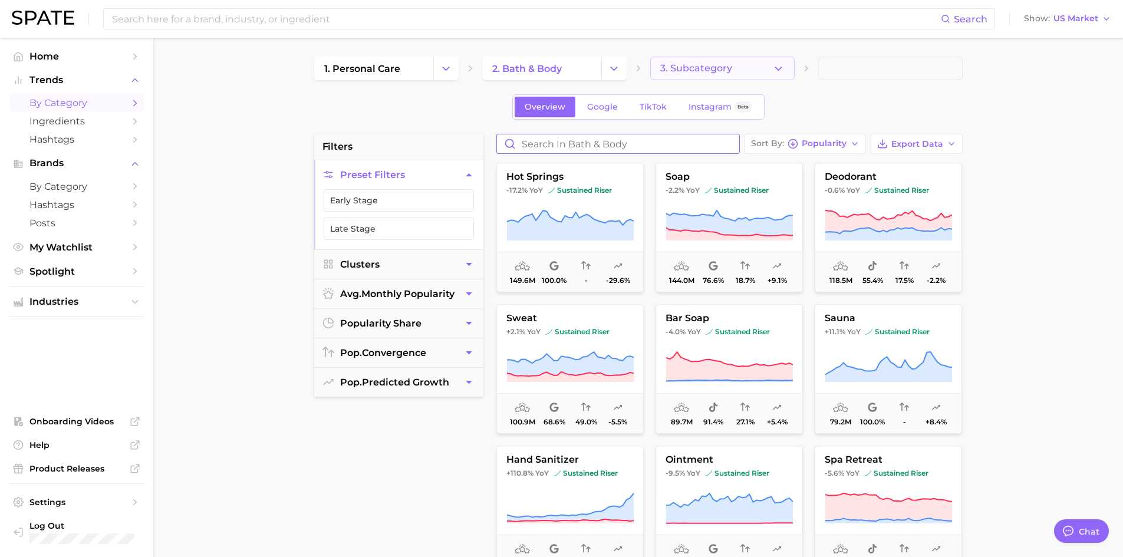
click at [788, 68] on button "3. Subcategory" at bounding box center [722, 69] width 144 height 24
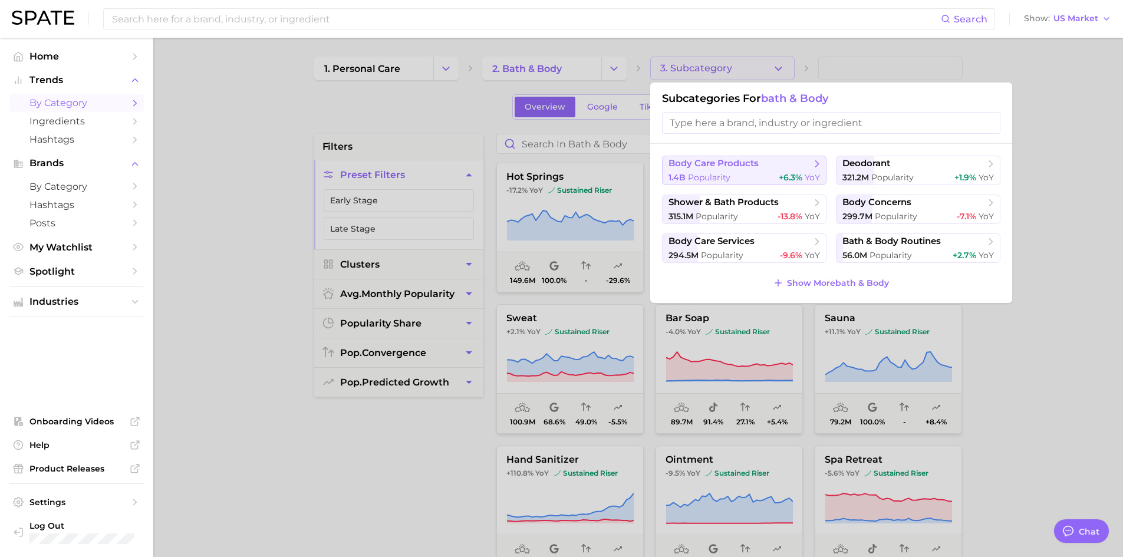
click at [728, 169] on span "body care products" at bounding box center [713, 163] width 90 height 11
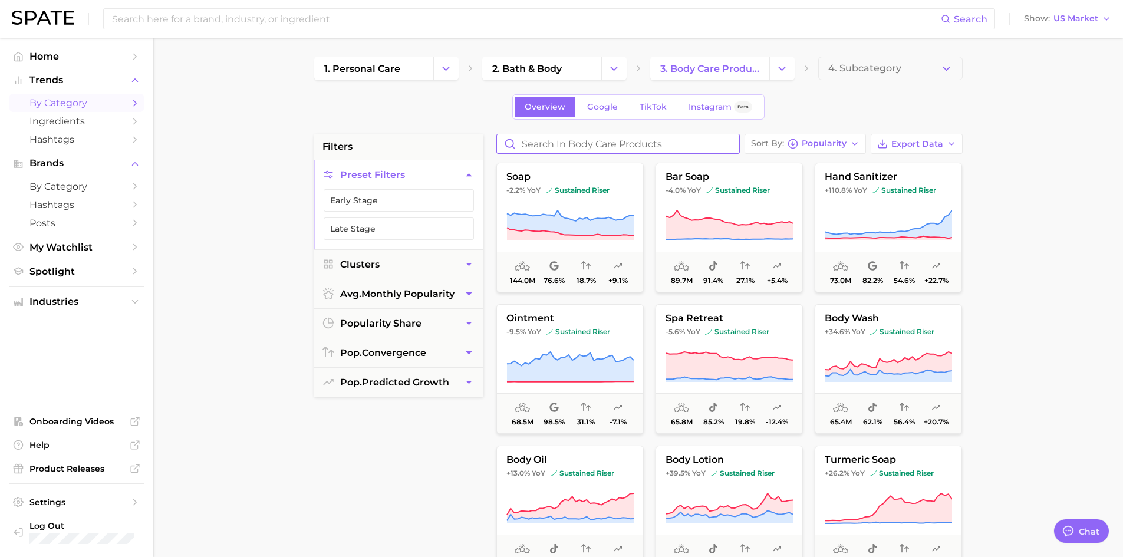
click at [618, 147] on input "Search in body care products" at bounding box center [618, 143] width 242 height 19
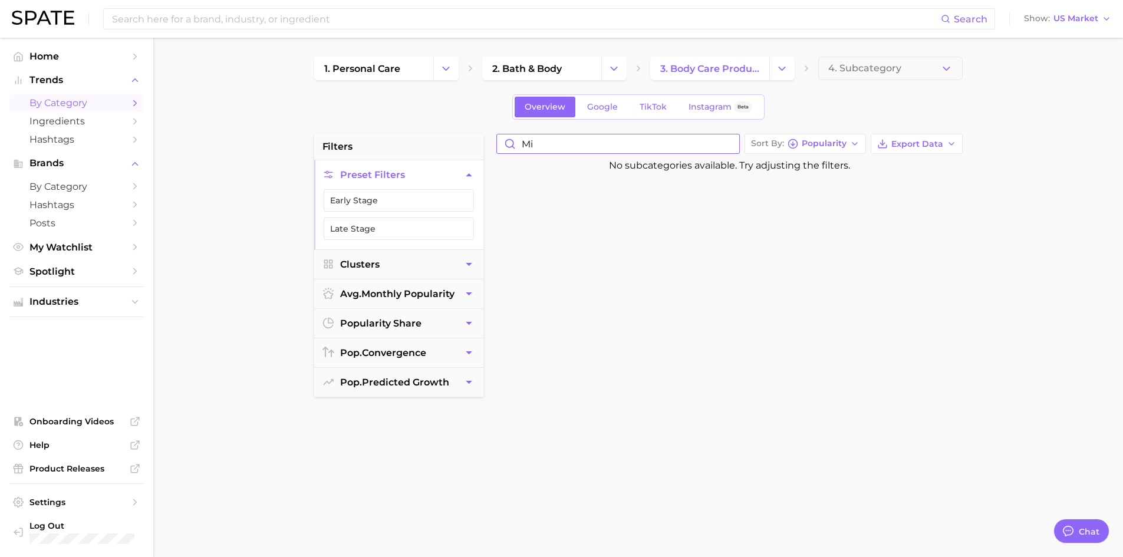
type input "m"
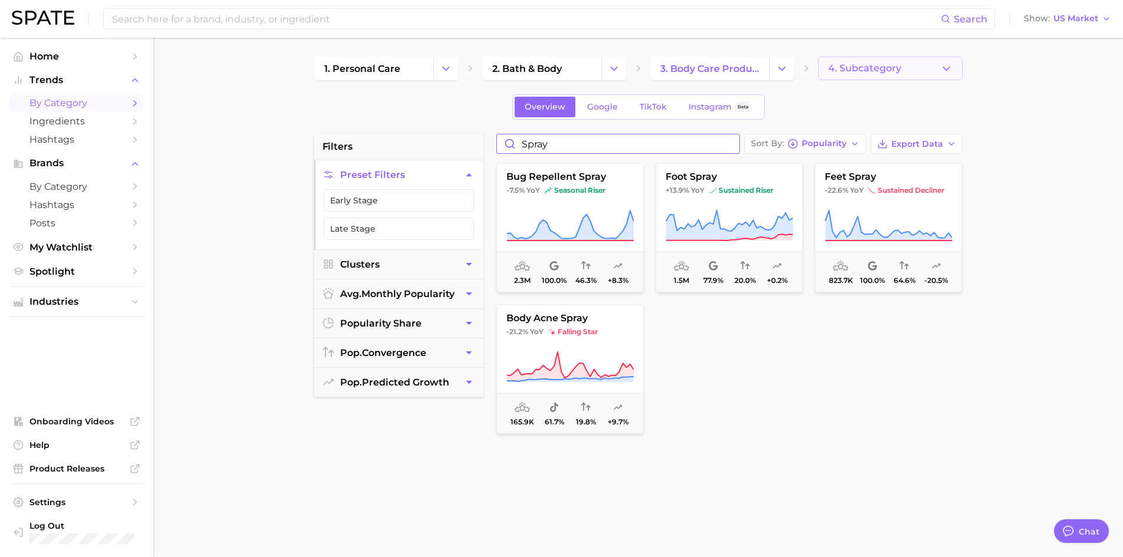
click at [939, 65] on button "4. Subcategory" at bounding box center [890, 69] width 144 height 24
type input "spray"
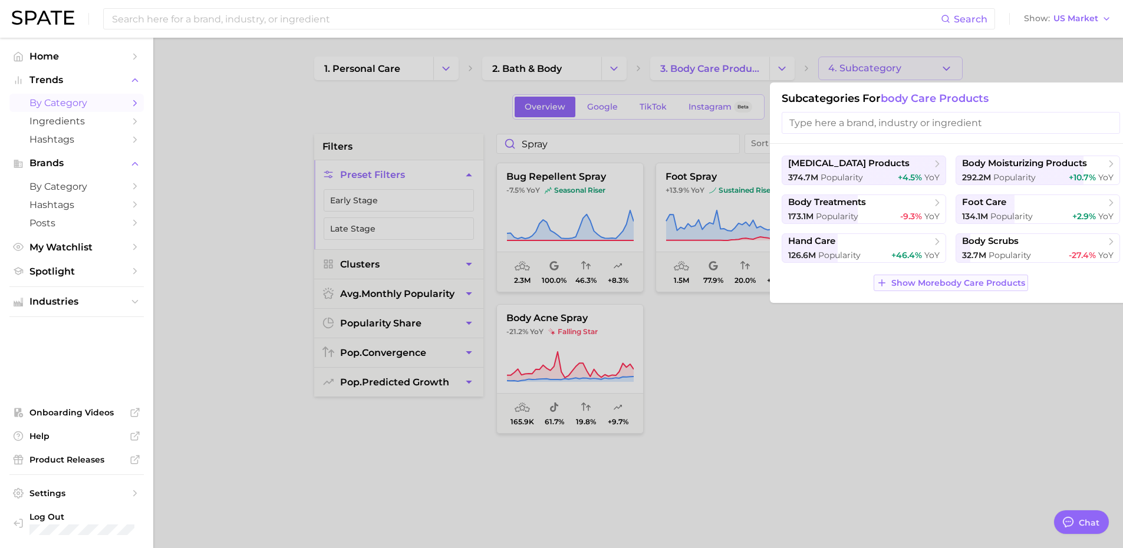
click at [956, 280] on span "Show More body care products" at bounding box center [958, 283] width 134 height 10
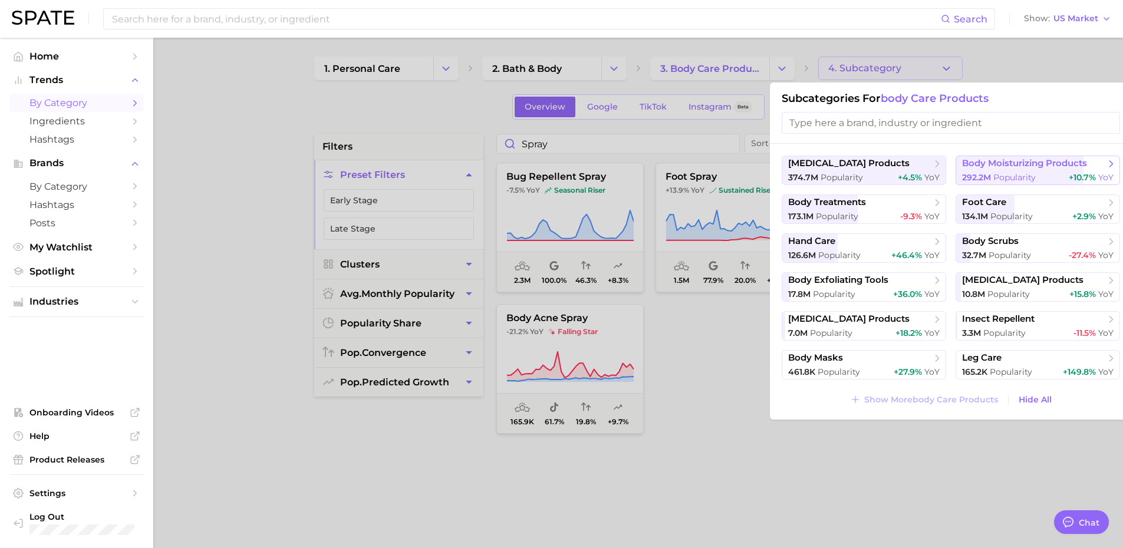
click at [1006, 169] on span "body moisturizing products" at bounding box center [1024, 163] width 125 height 11
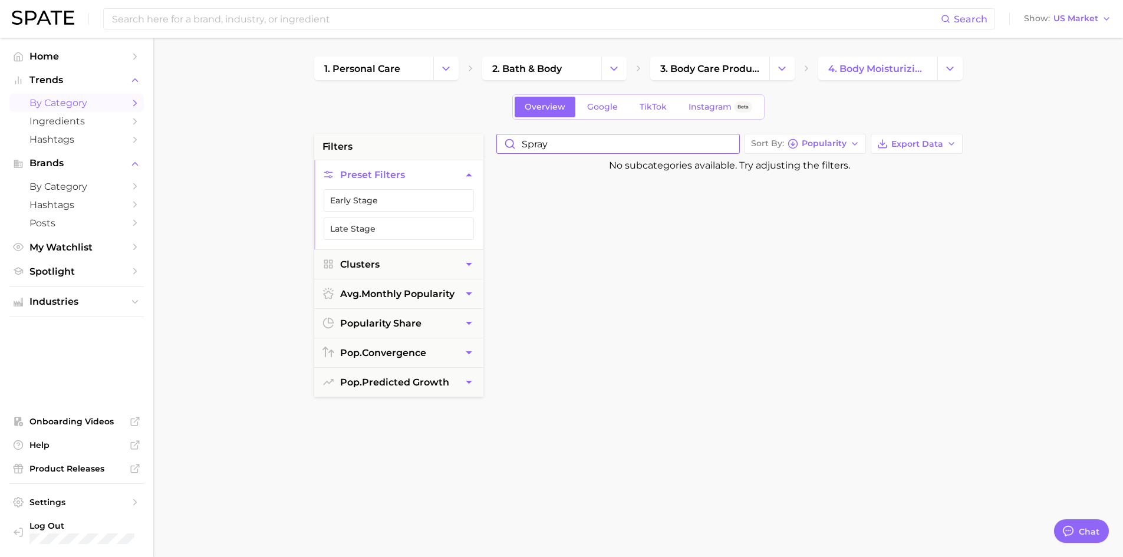
click at [585, 146] on input "spray" at bounding box center [618, 143] width 242 height 19
type input "s"
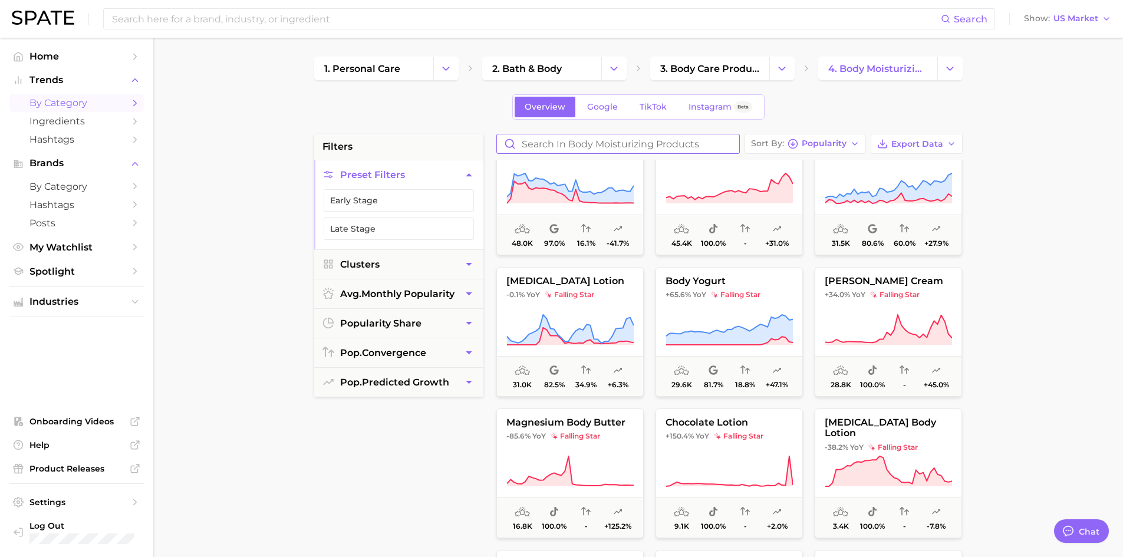
scroll to position [3824, 0]
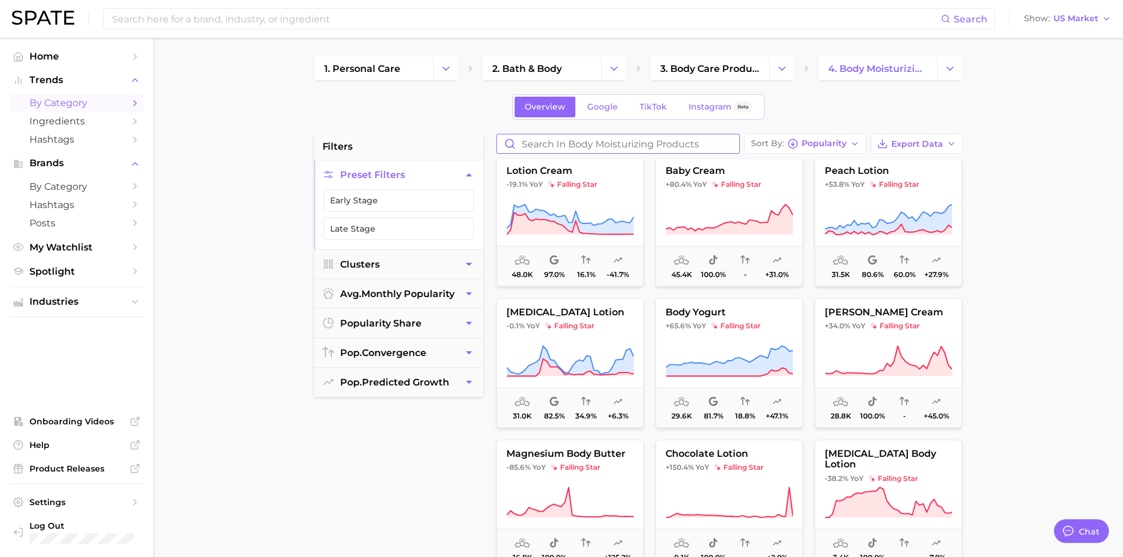
click at [661, 140] on input "Search in body moisturizing products" at bounding box center [618, 143] width 242 height 19
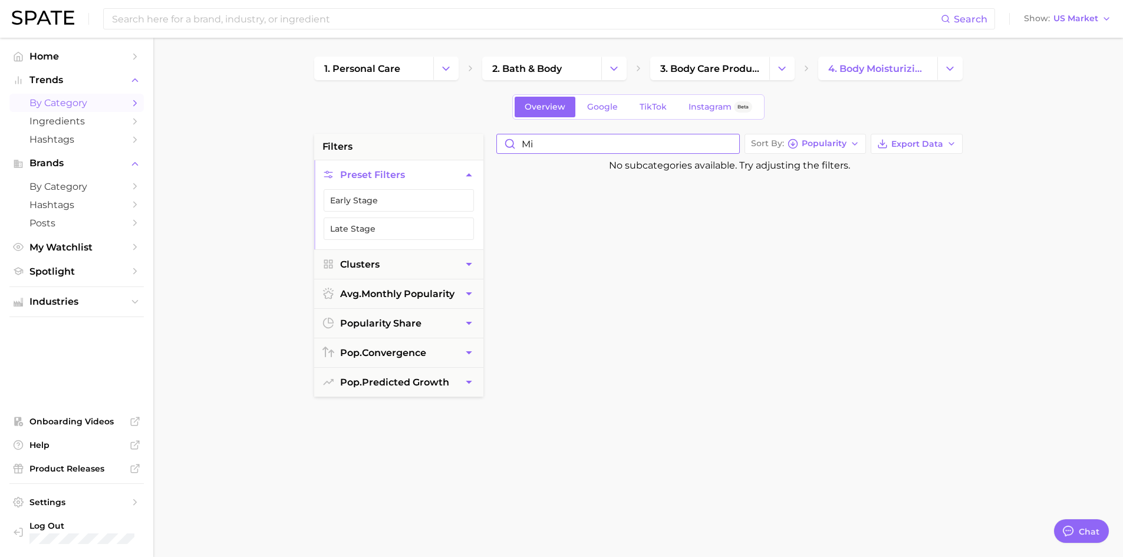
type input "m"
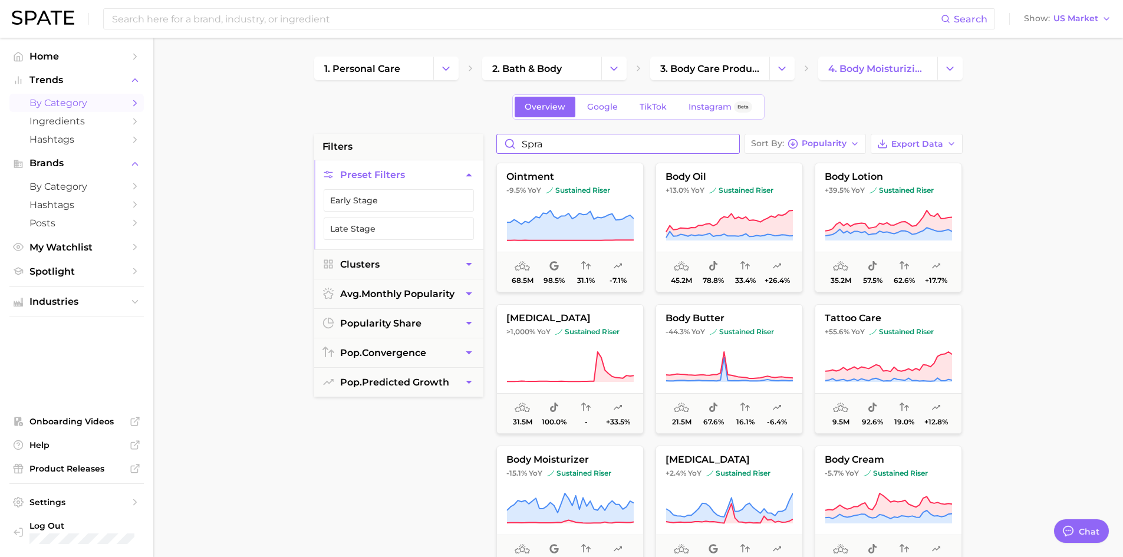
type input "spray"
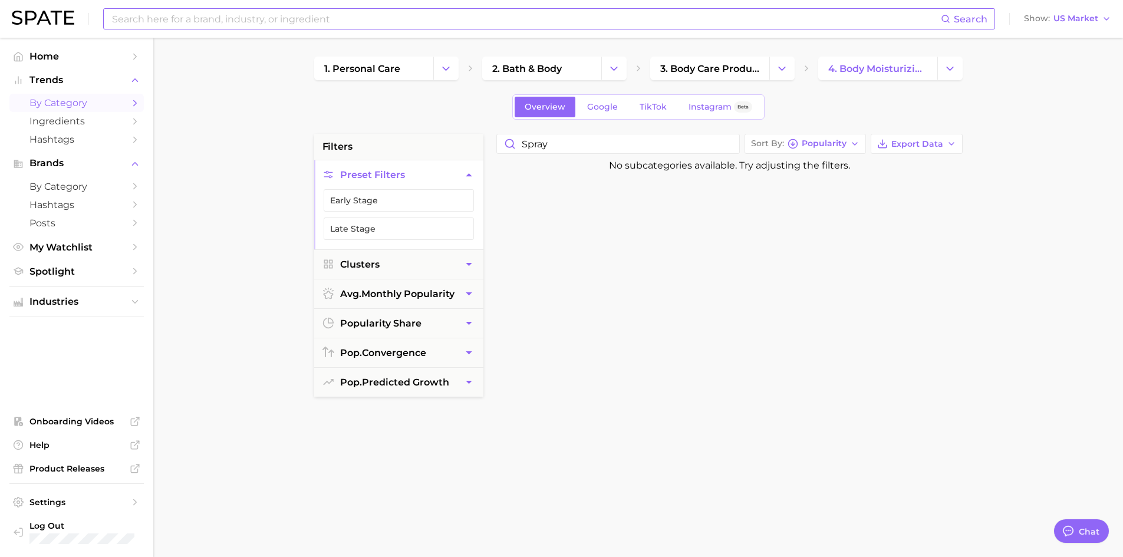
click at [258, 14] on input at bounding box center [526, 19] width 830 height 20
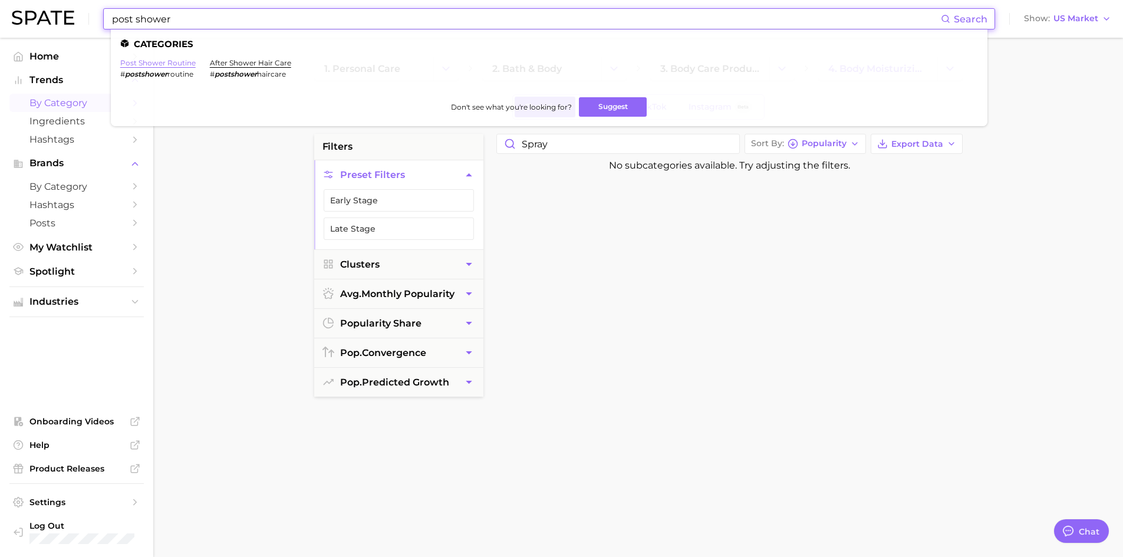
type input "post shower"
click at [167, 61] on link "post shower routine" at bounding box center [157, 62] width 75 height 9
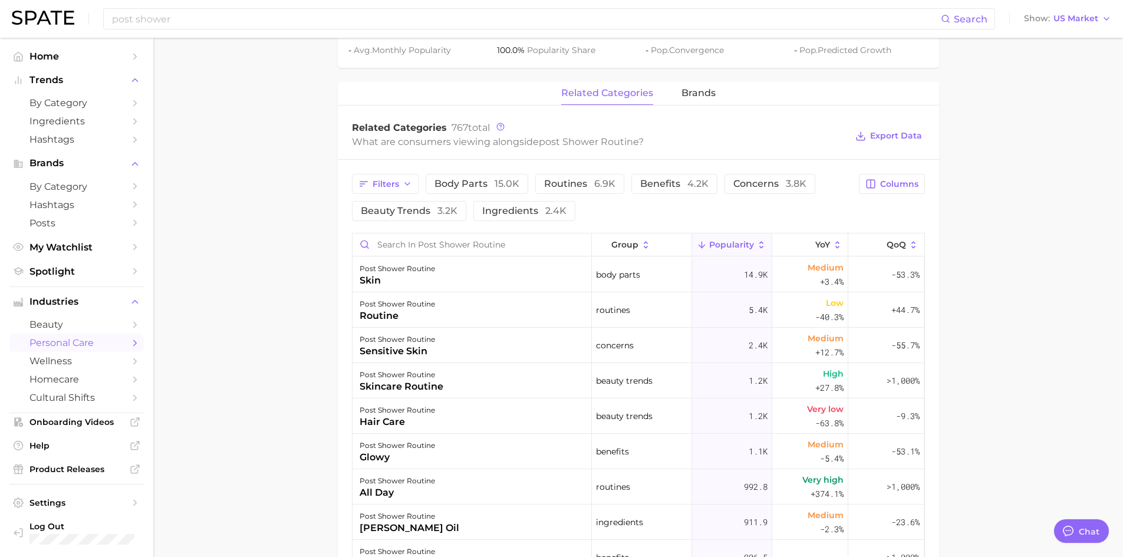
scroll to position [530, 0]
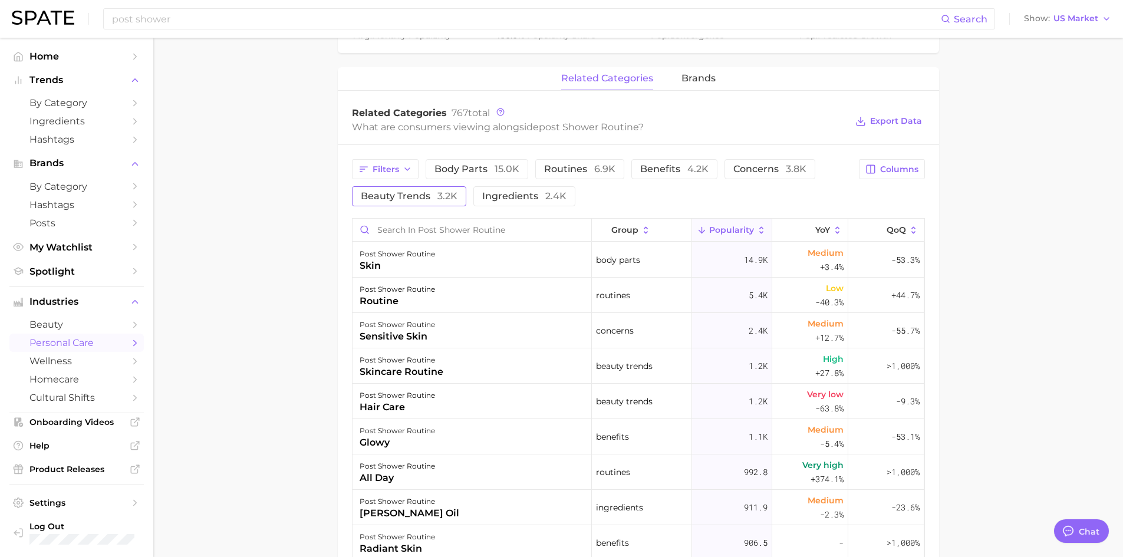
click at [411, 199] on span "beauty trends 3.2k" at bounding box center [409, 196] width 97 height 9
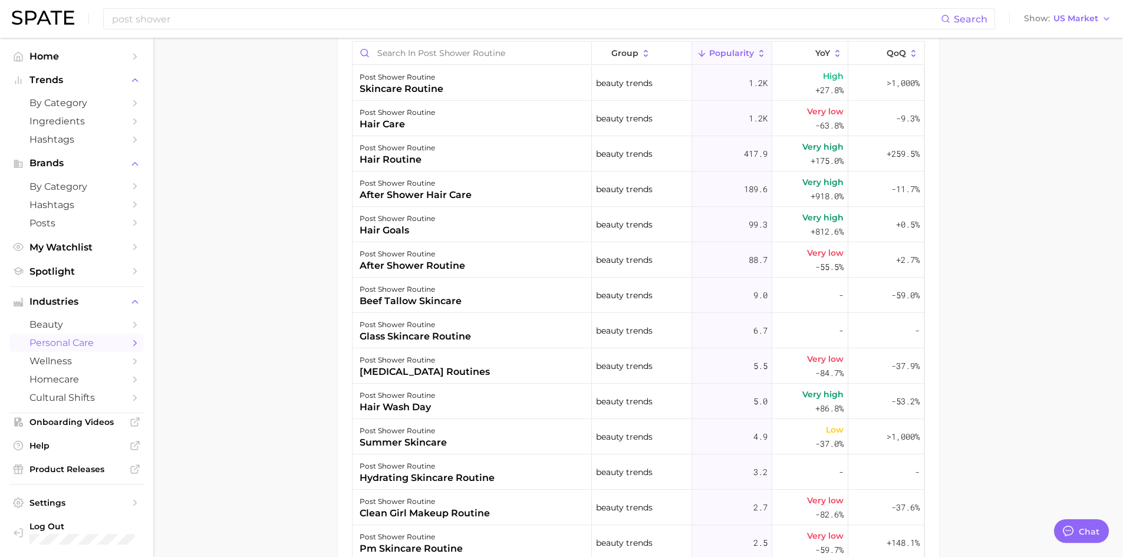
scroll to position [766, 0]
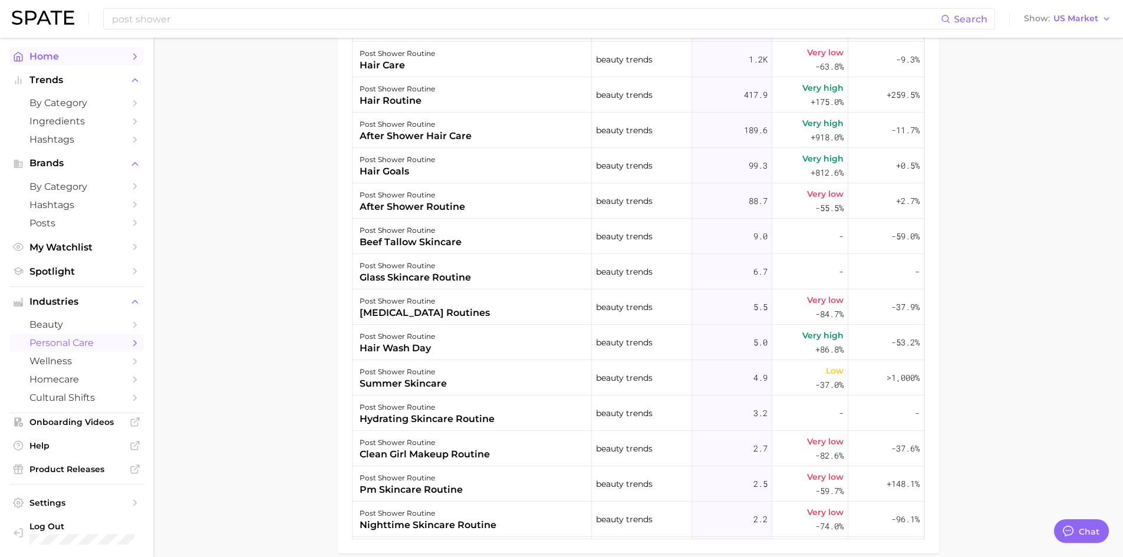
click at [45, 51] on span "Home" at bounding box center [76, 56] width 94 height 11
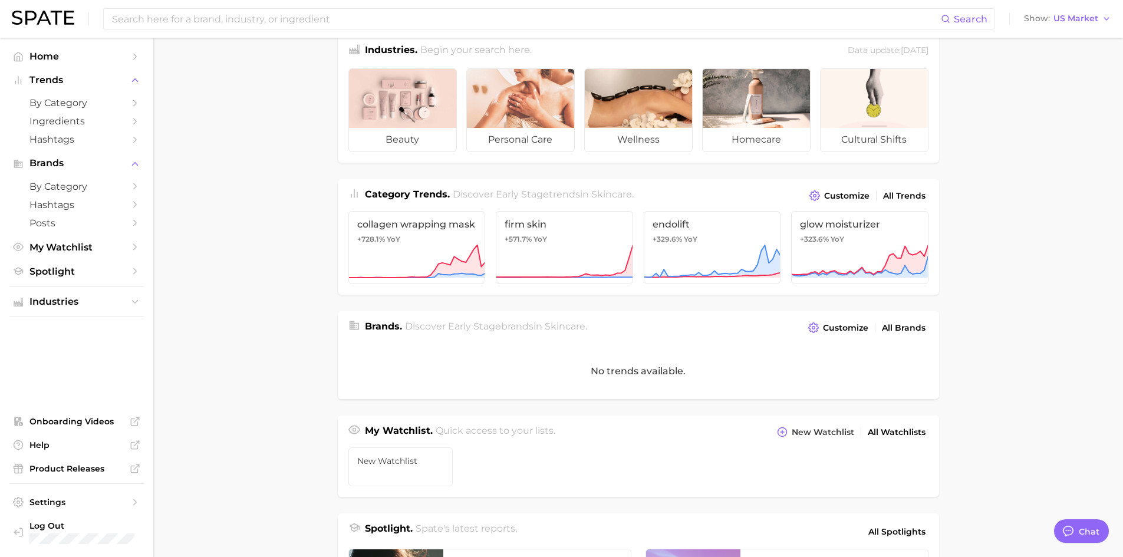
scroll to position [236, 0]
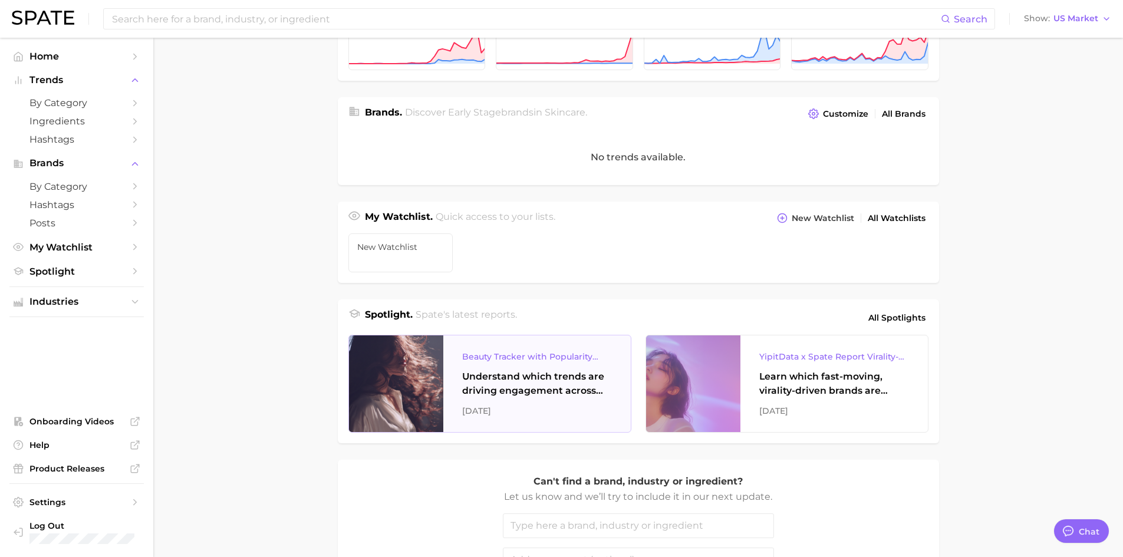
click at [568, 386] on div "Understand which trends are driving engagement across platforms in the skin, ha…" at bounding box center [537, 383] width 150 height 28
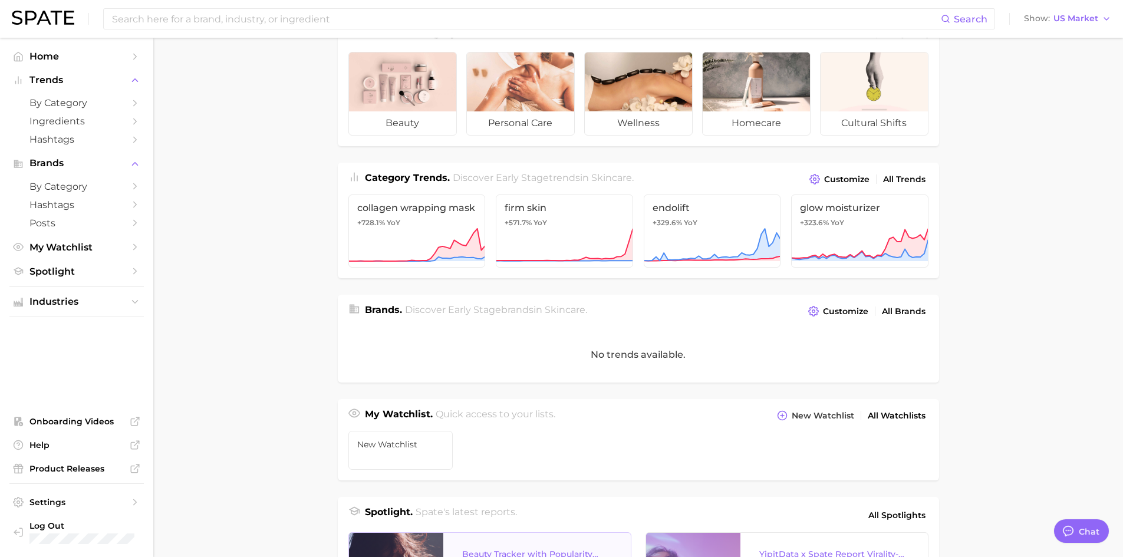
scroll to position [0, 0]
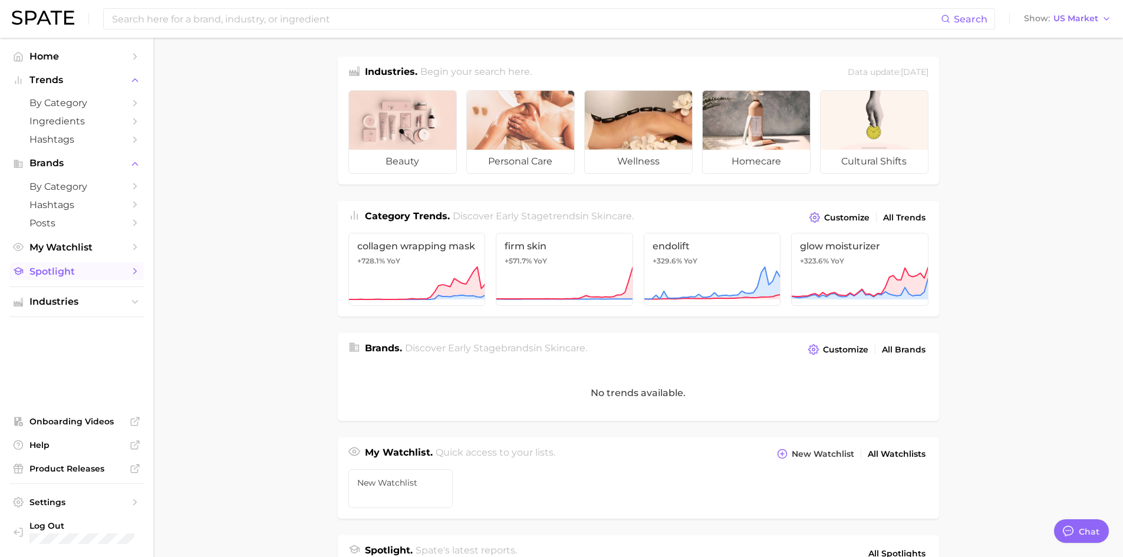
click at [59, 271] on span "Spotlight" at bounding box center [76, 271] width 94 height 11
